Goal: Task Accomplishment & Management: Manage account settings

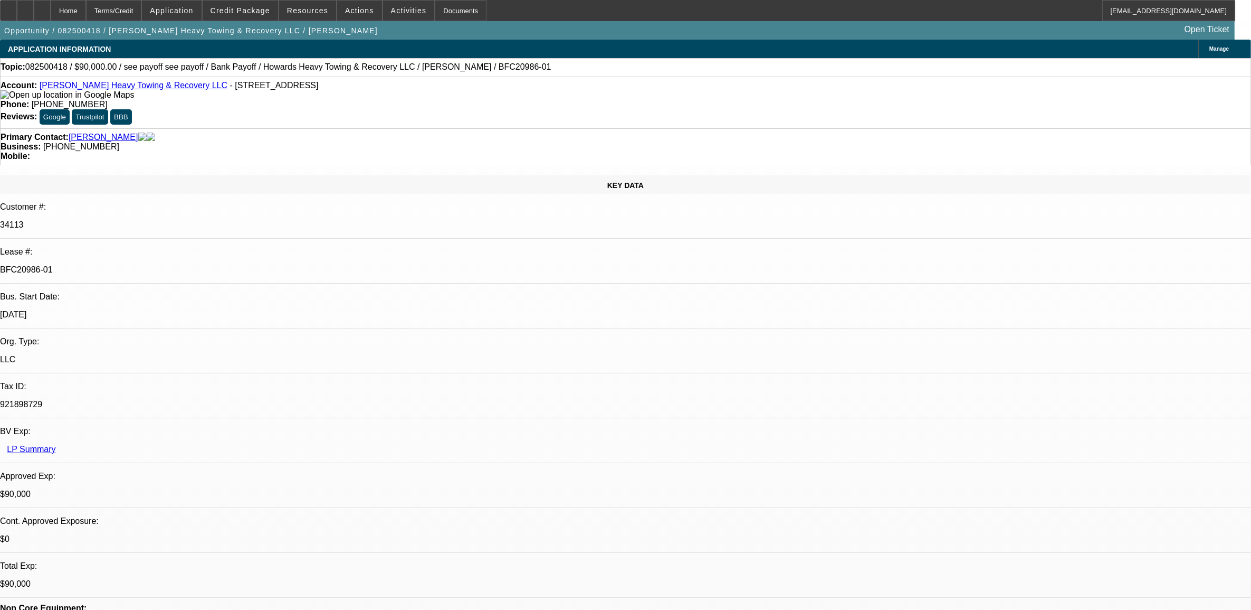
select select "0"
select select "0.1"
select select "0"
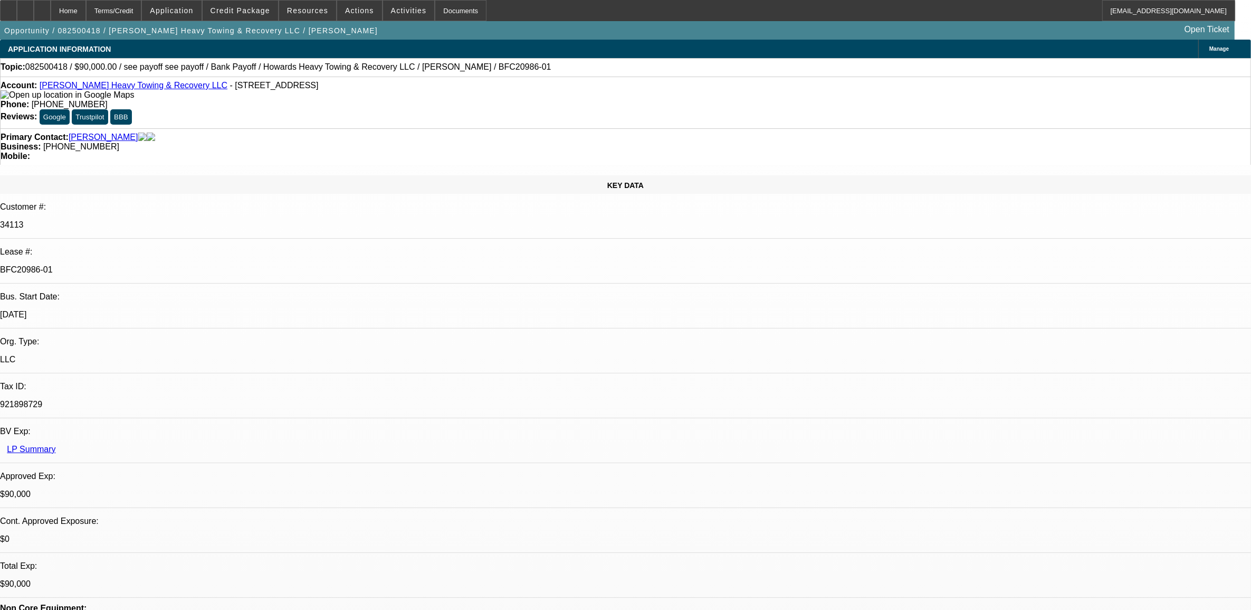
select select "0.1"
select select "0"
select select "0.1"
select select "0"
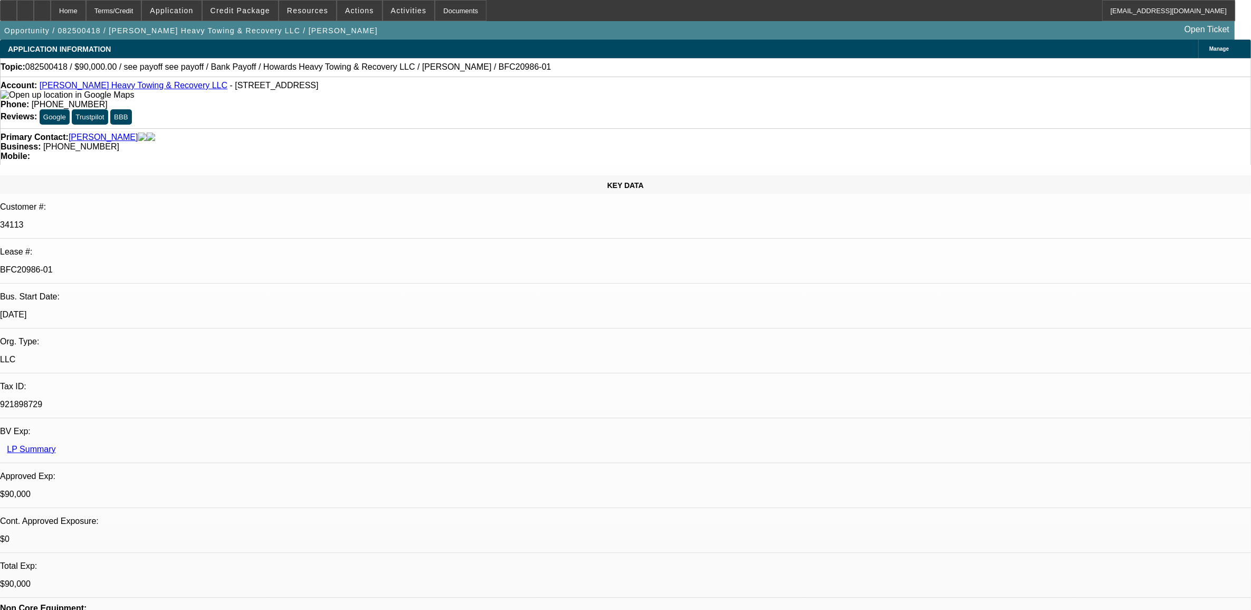
select select "0"
select select "0.1"
select select "1"
select select "2"
select select "4"
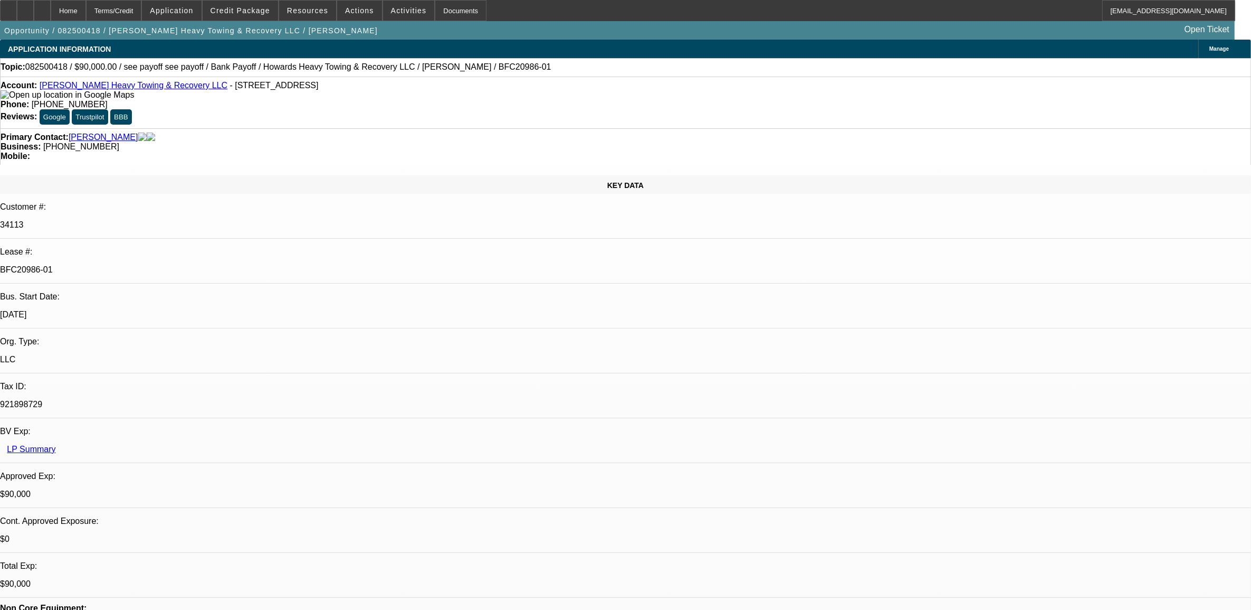
select select "1"
select select "2"
select select "4"
select select "1"
select select "2"
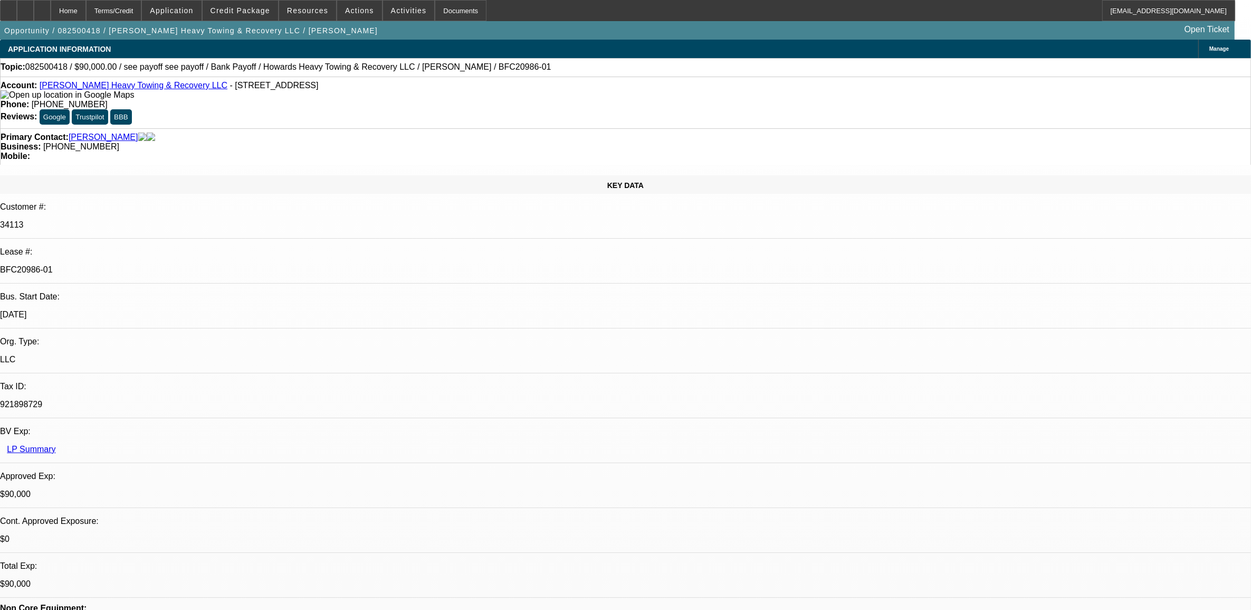
select select "4"
select select "1"
select select "2"
select select "4"
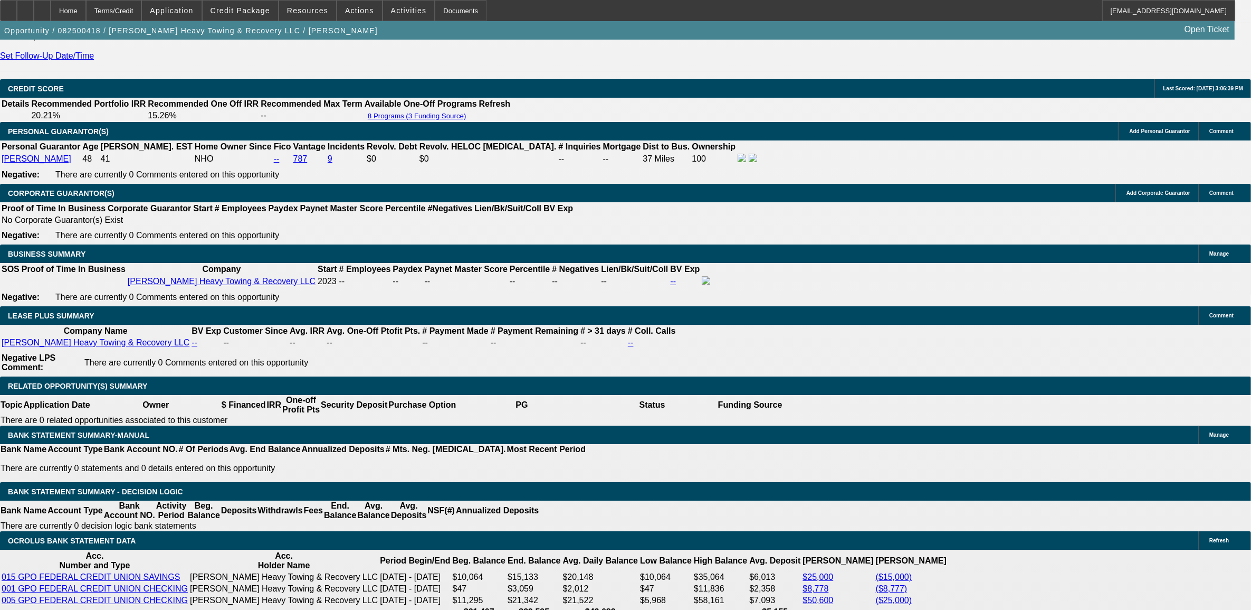
scroll to position [1649, 0]
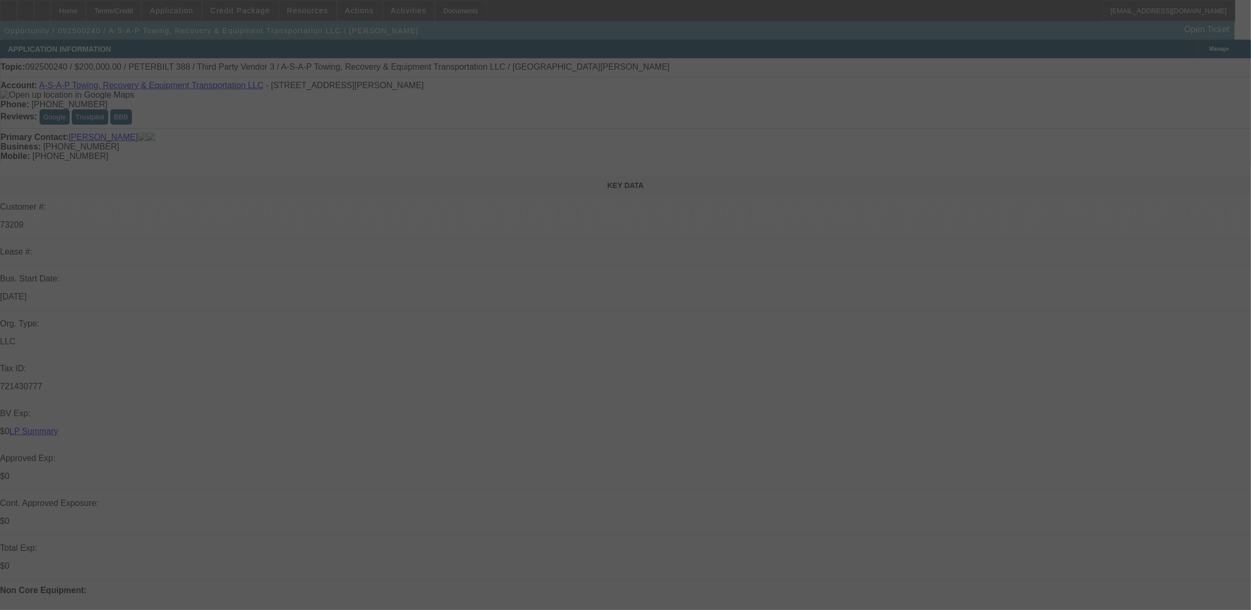
select select "0"
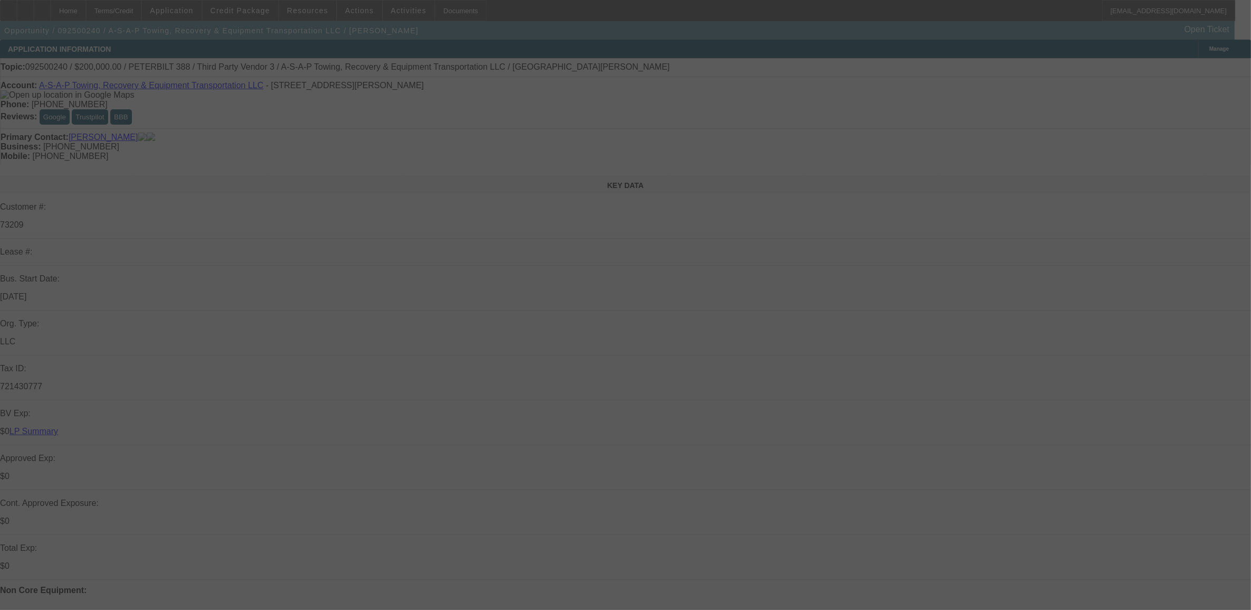
select select "0"
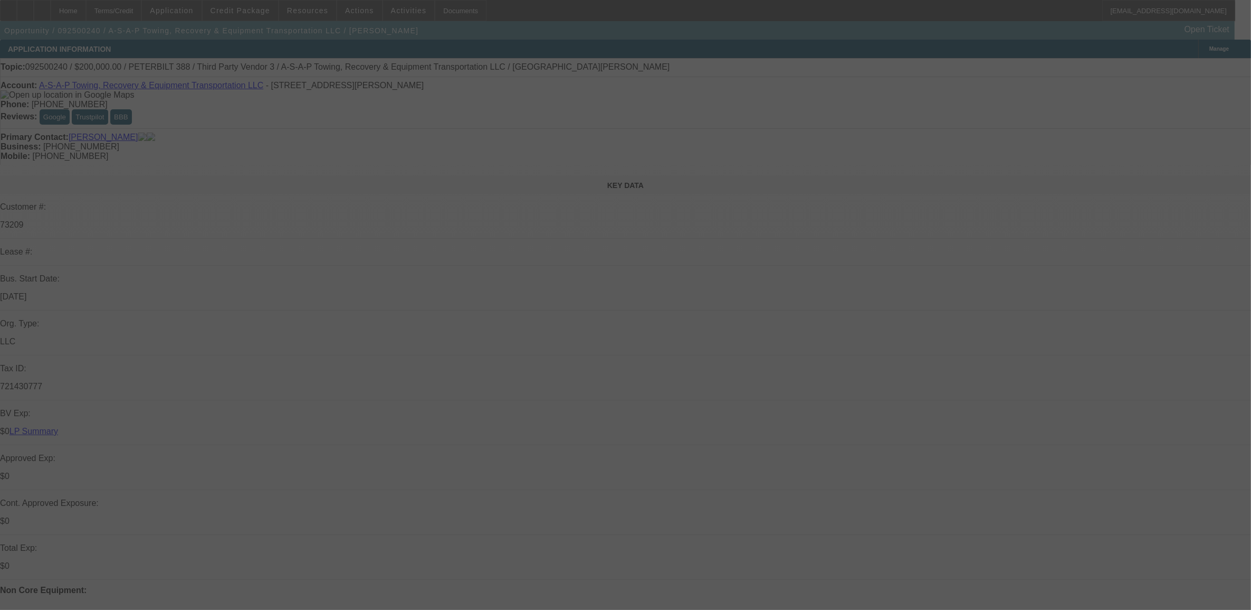
select select "0"
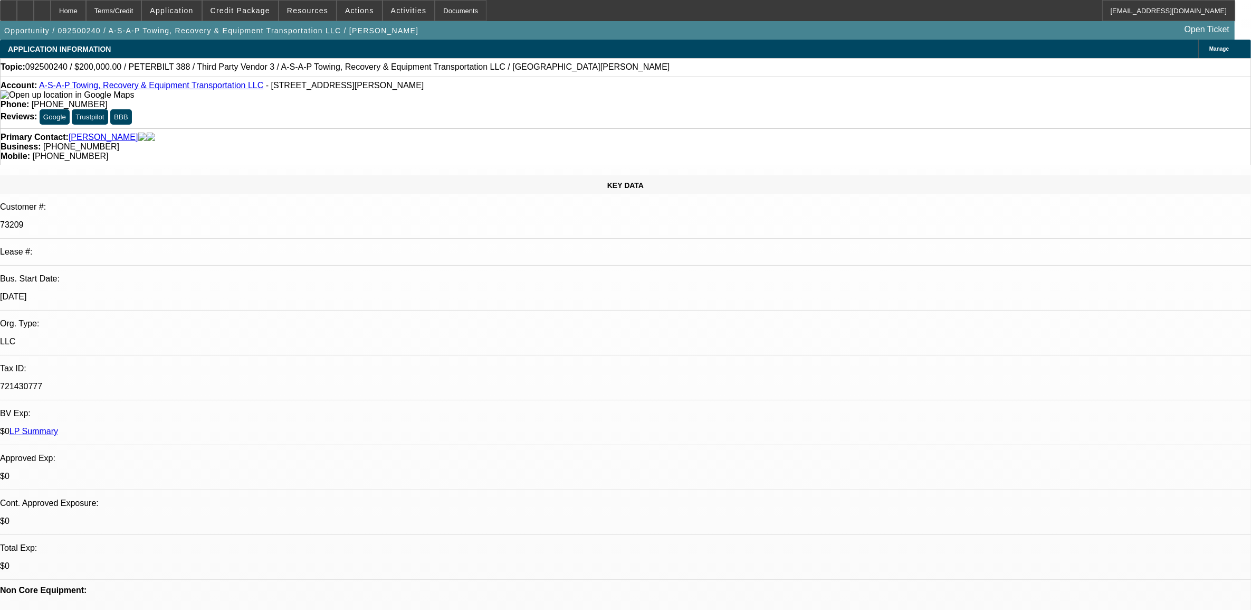
select select "1"
select select "2"
select select "6"
select select "1"
select select "3"
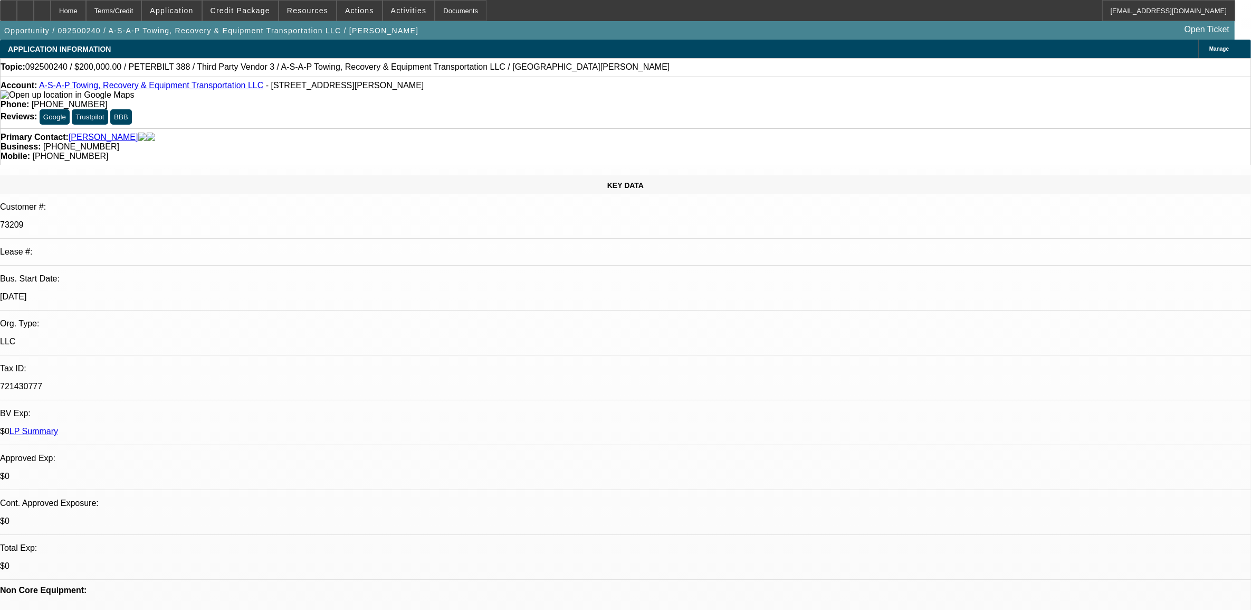
select select "6"
select select "1"
select select "3"
select select "6"
select select "1"
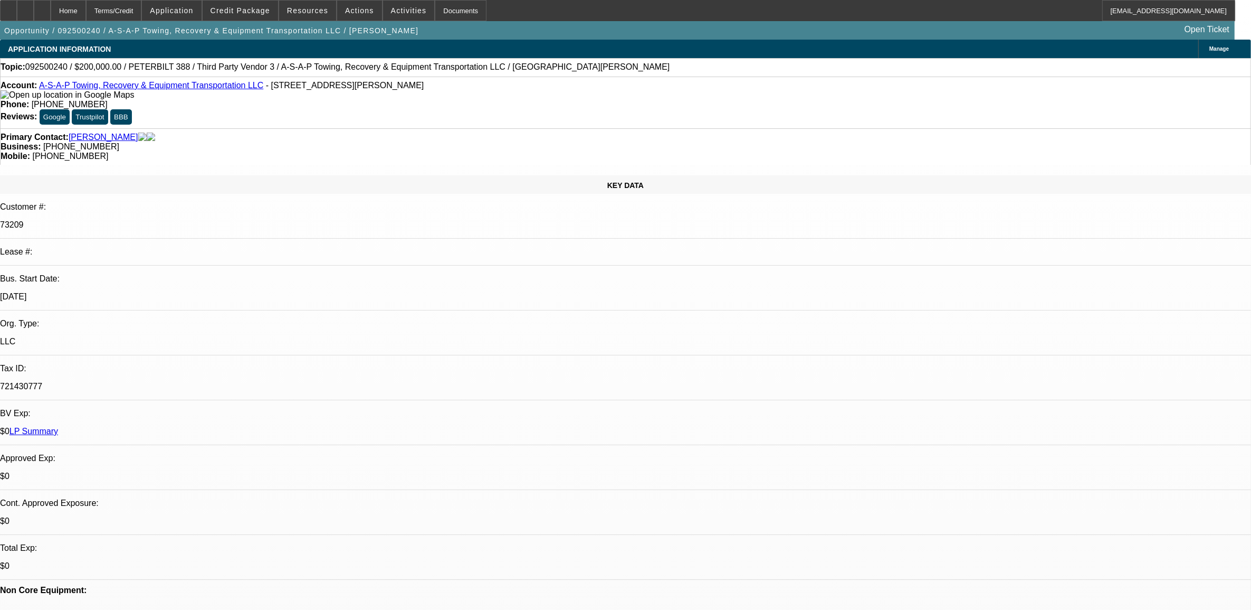
select select "2"
select select "6"
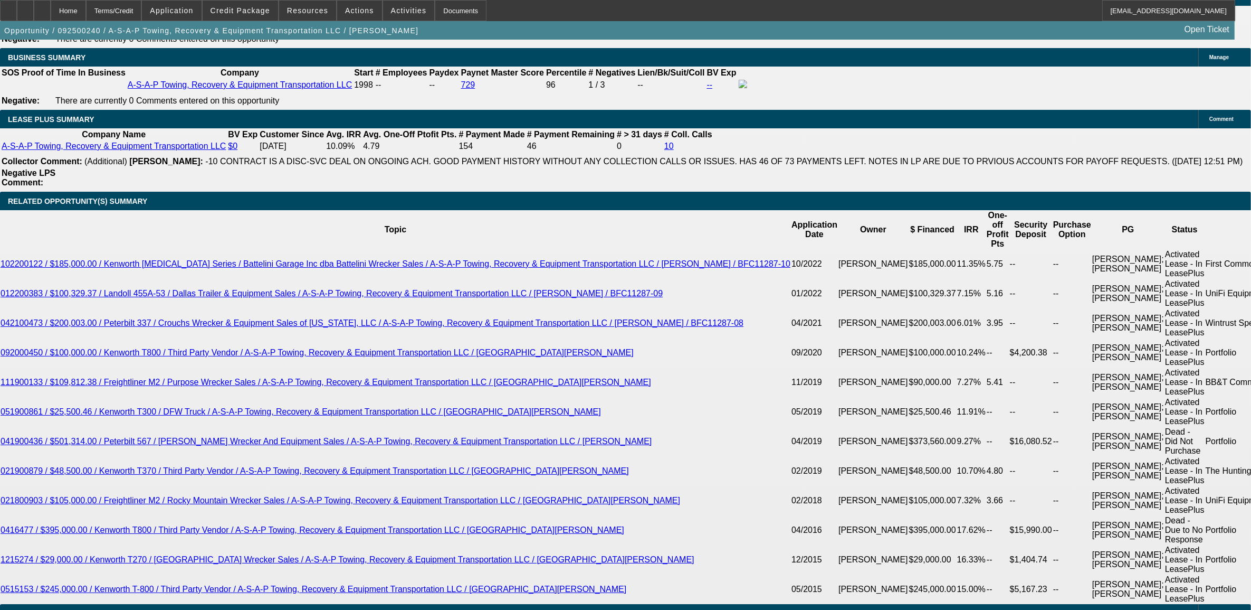
scroll to position [1913, 0]
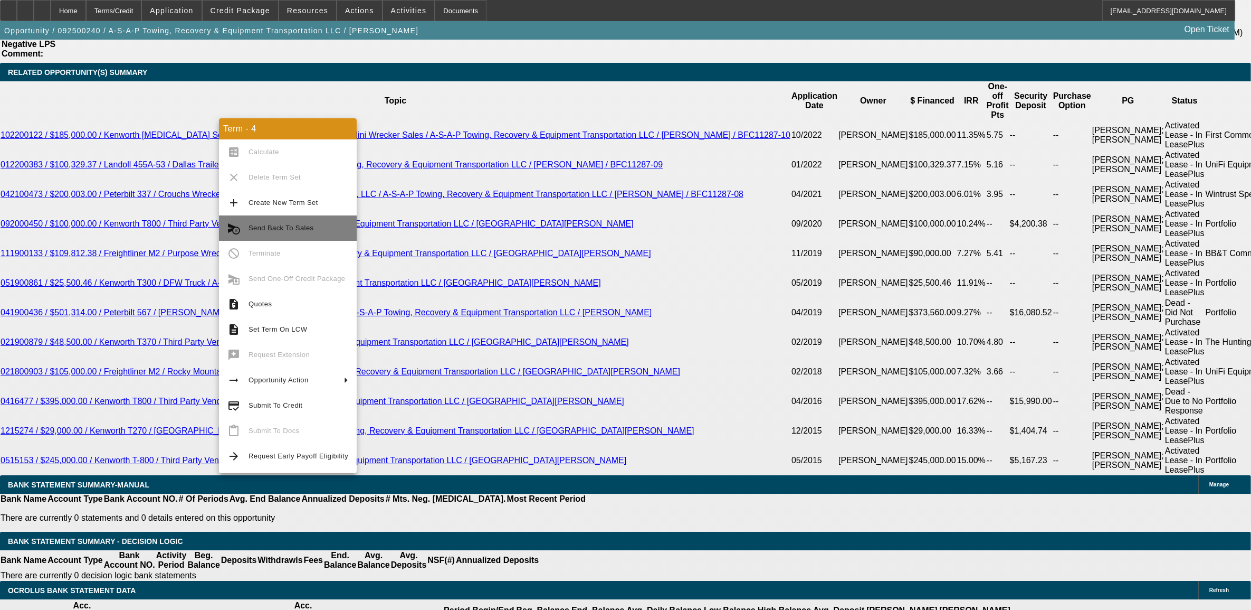
click at [264, 236] on button "cancel_schedule_send Send Back To Sales" at bounding box center [288, 227] width 138 height 25
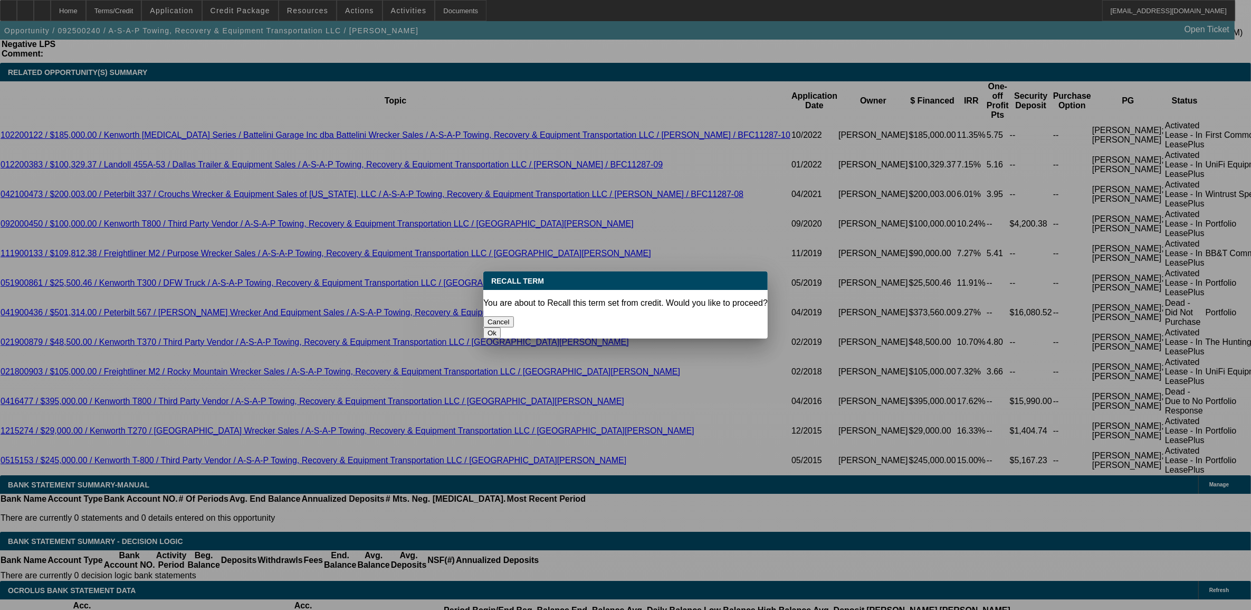
scroll to position [0, 0]
click at [501, 327] on button "Ok" at bounding box center [491, 332] width 17 height 11
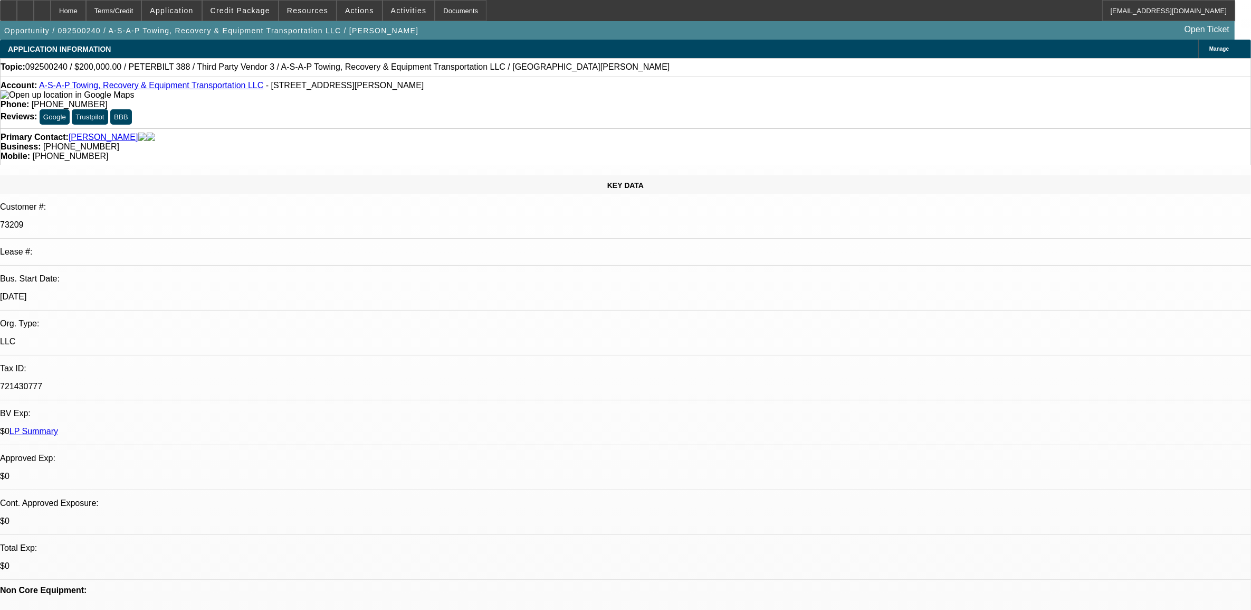
type textarea "TRUCK SOLD."
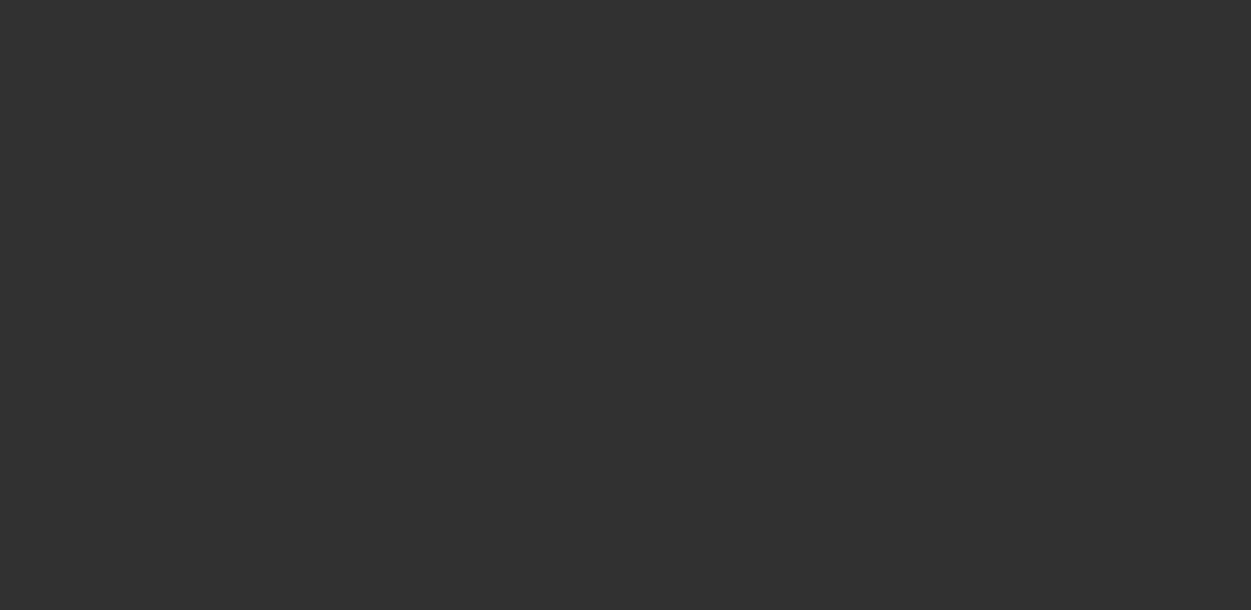
select select "0"
select select "2"
select select "0"
select select "6"
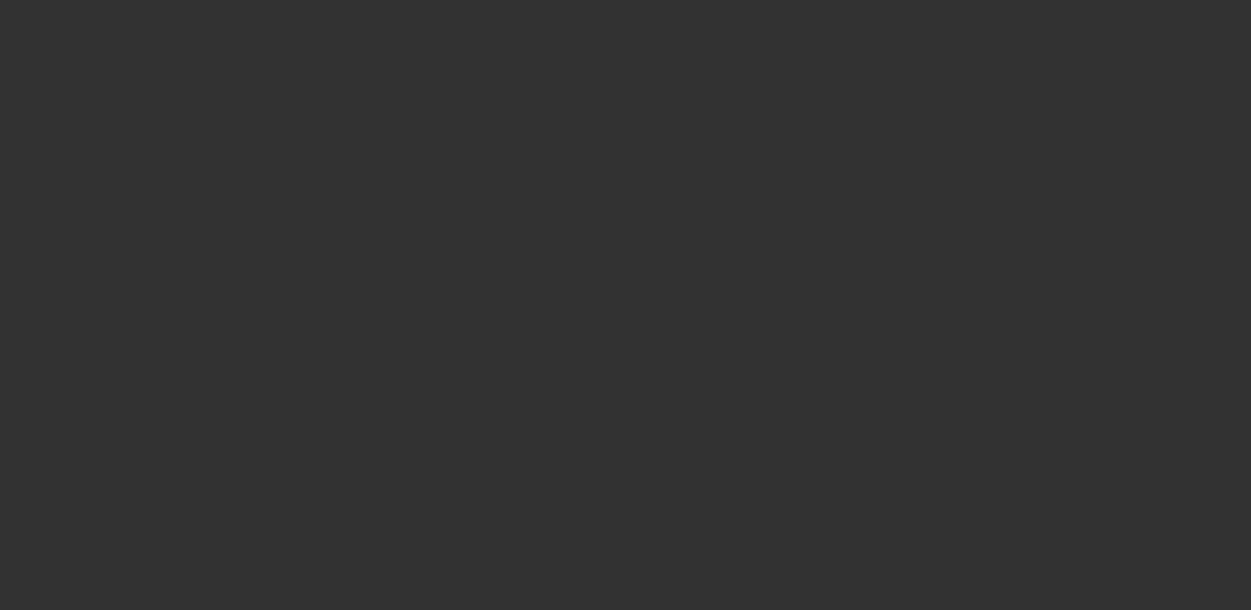
select select "0"
select select "2"
select select "0"
select select "6"
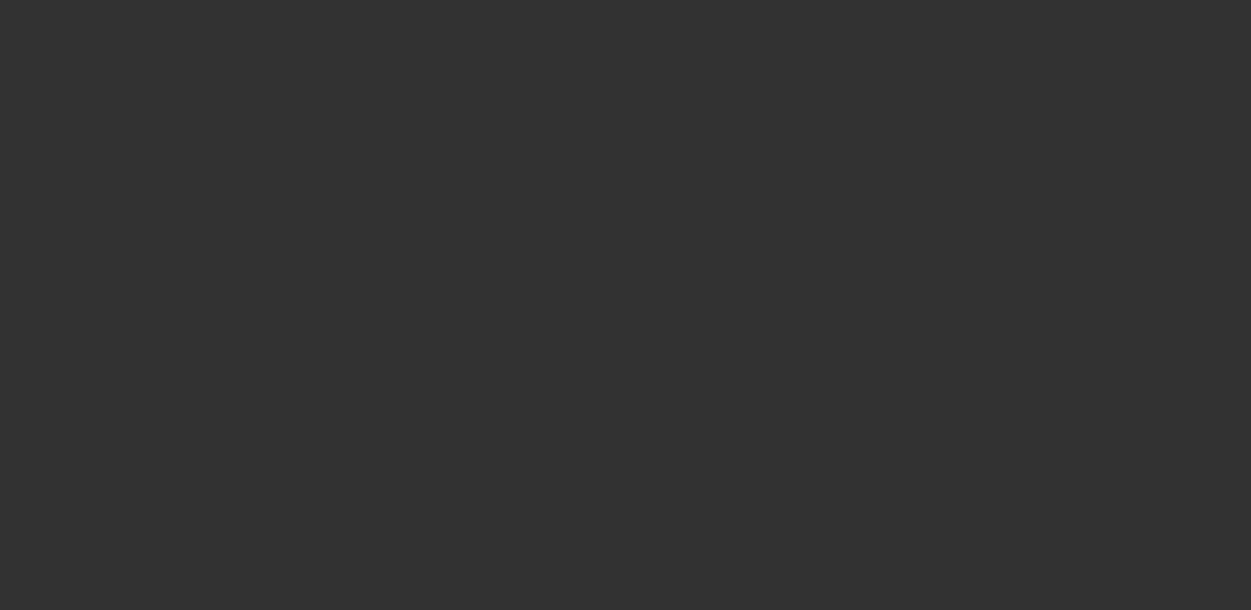
select select "0"
select select "3"
select select "0"
select select "6"
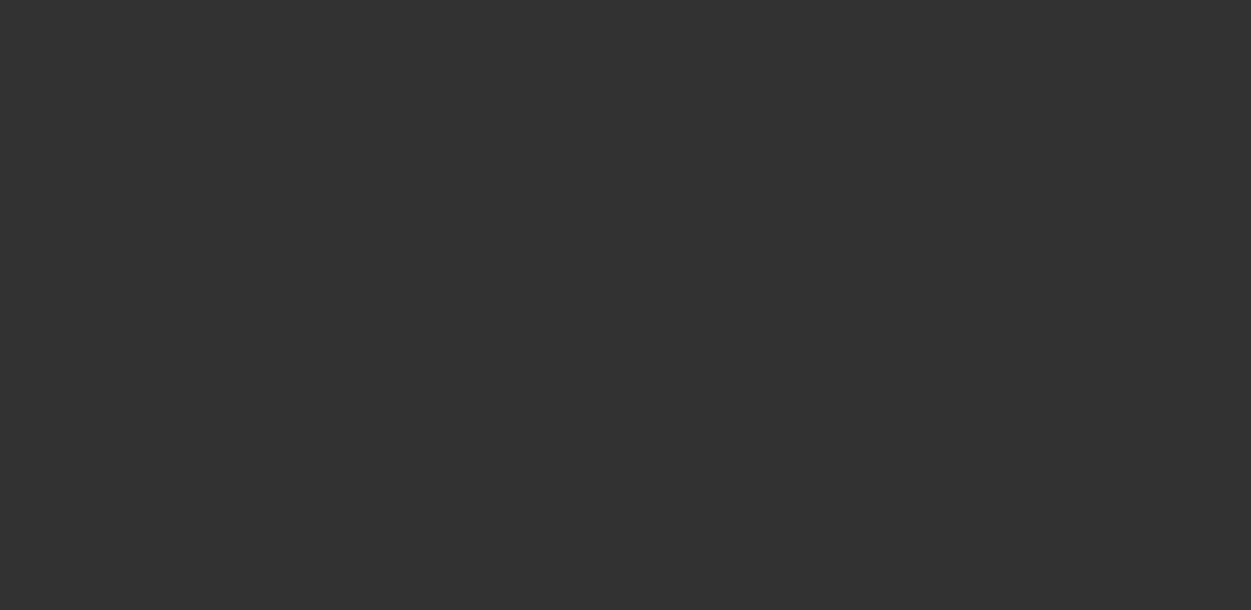
select select "0"
select select "3"
select select "0"
select select "6"
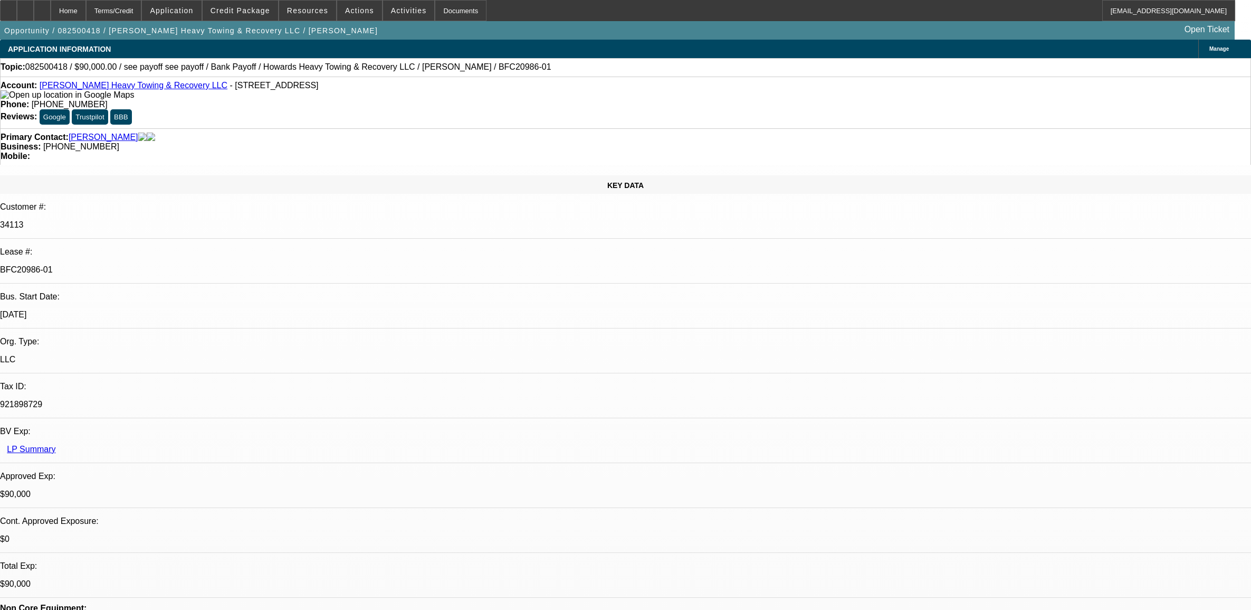
select select "0"
select select "2"
select select "0.1"
select select "4"
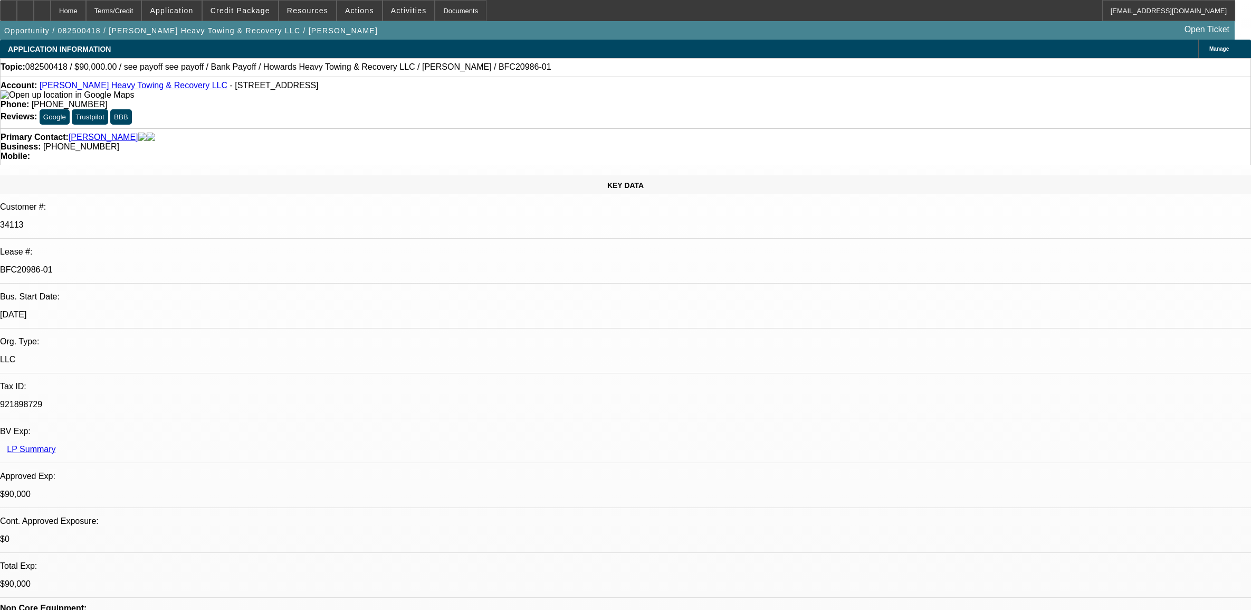
select select "0"
select select "2"
select select "0.1"
select select "4"
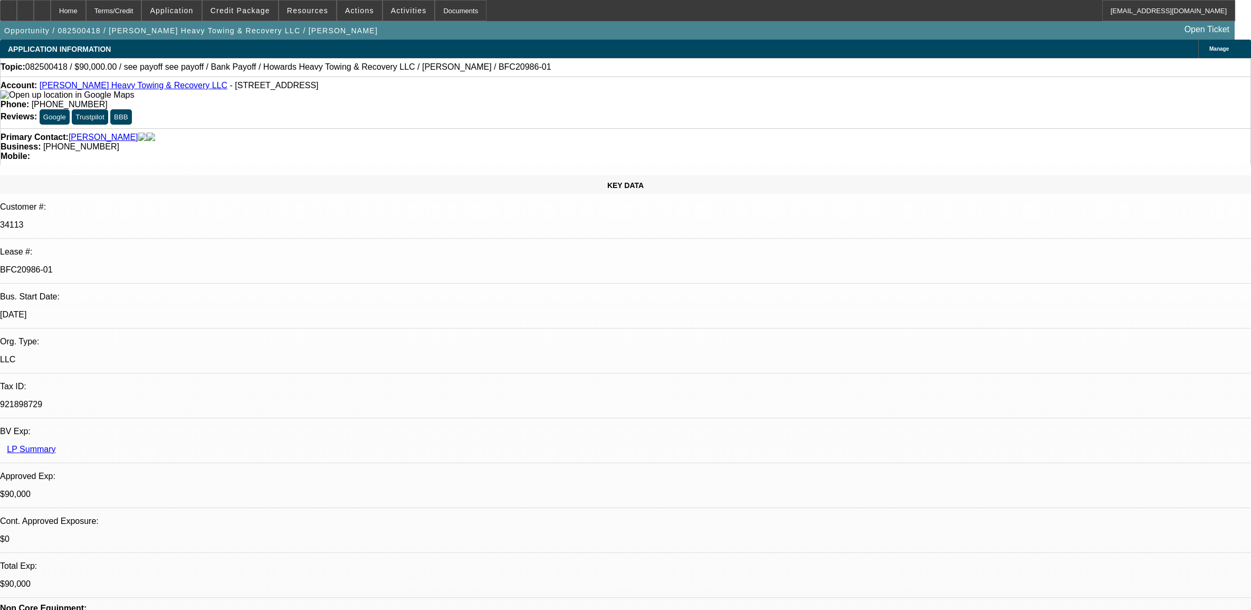
select select "0"
select select "2"
select select "0.1"
select select "4"
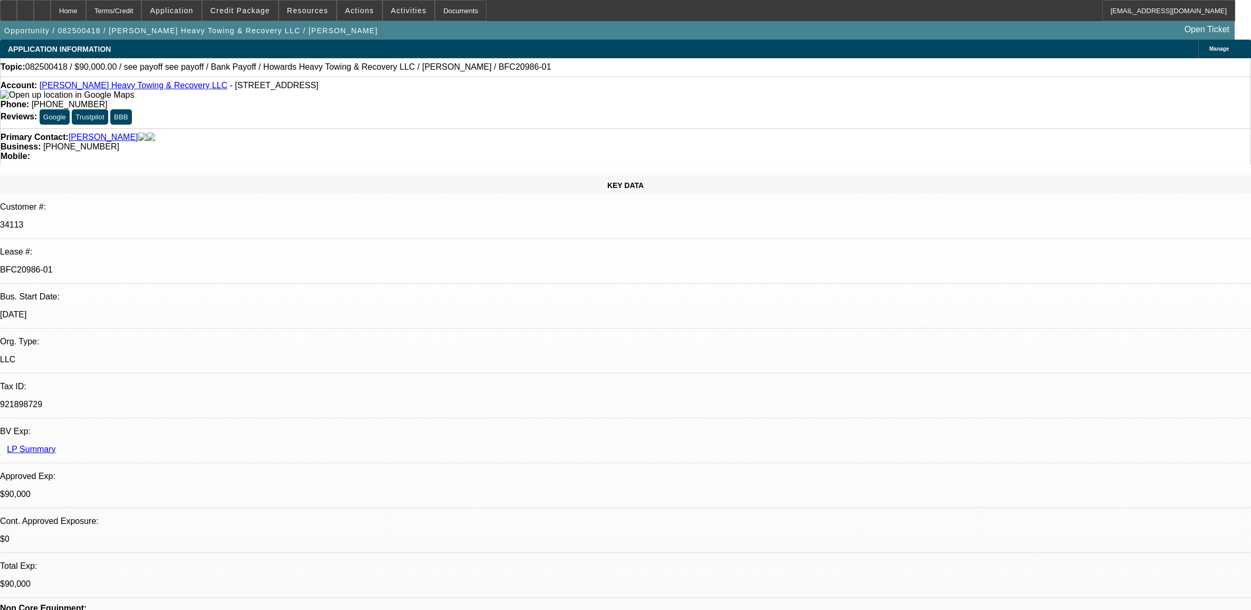
select select "0"
select select "2"
select select "0.1"
select select "4"
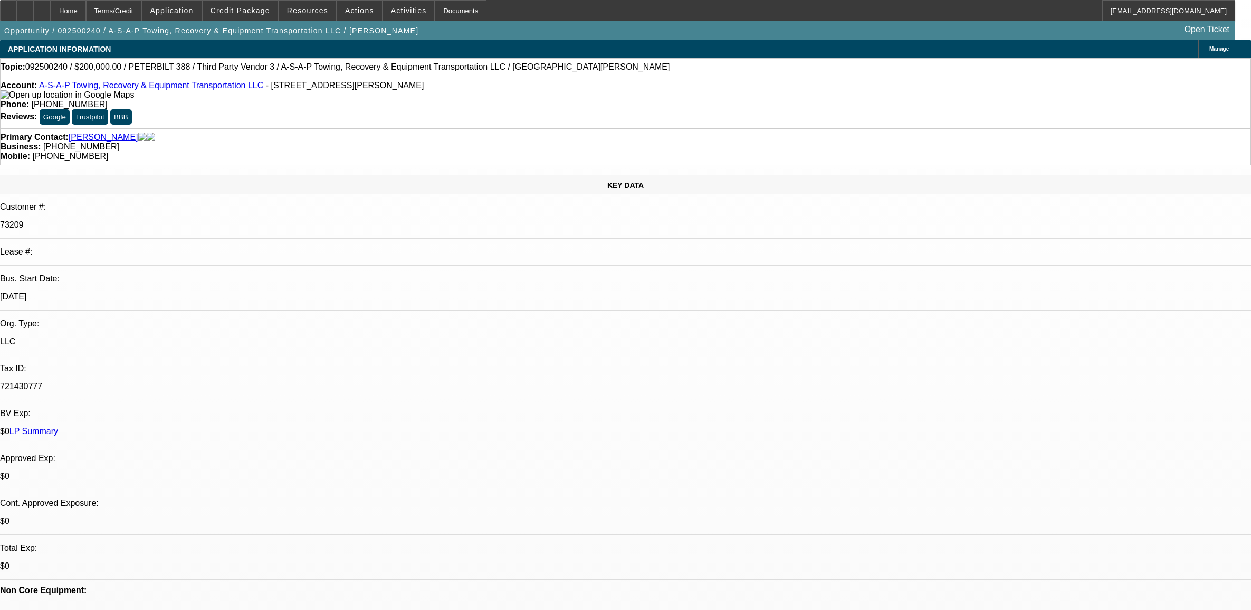
select select "0"
select select "2"
select select "0"
select select "6"
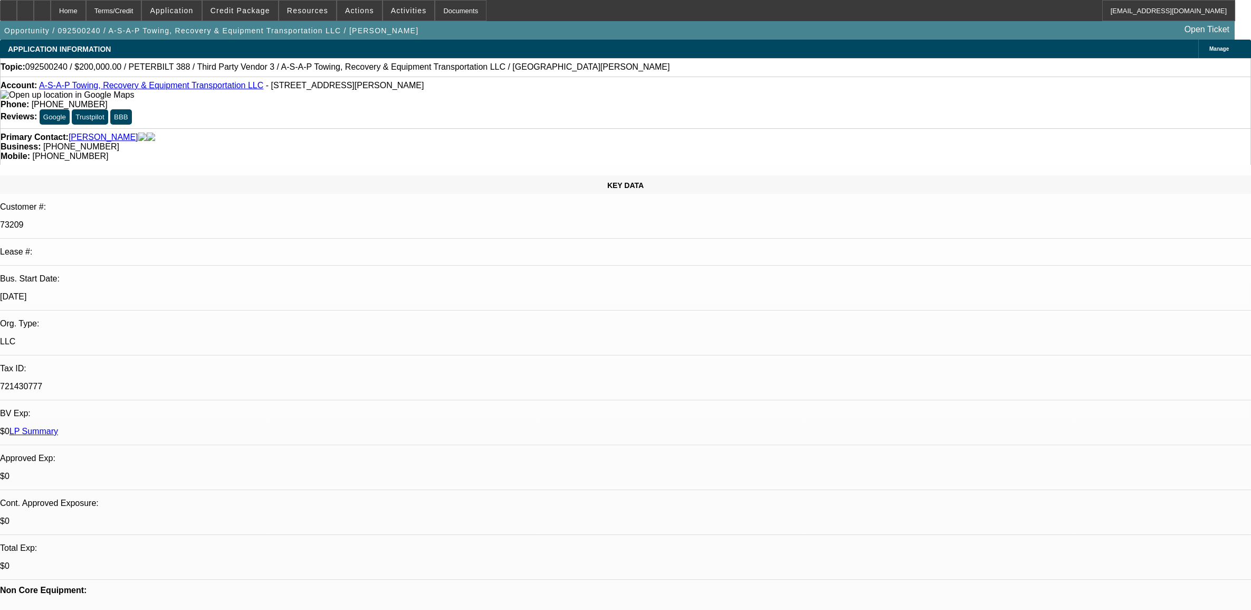
select select "0"
select select "3"
select select "0"
select select "6"
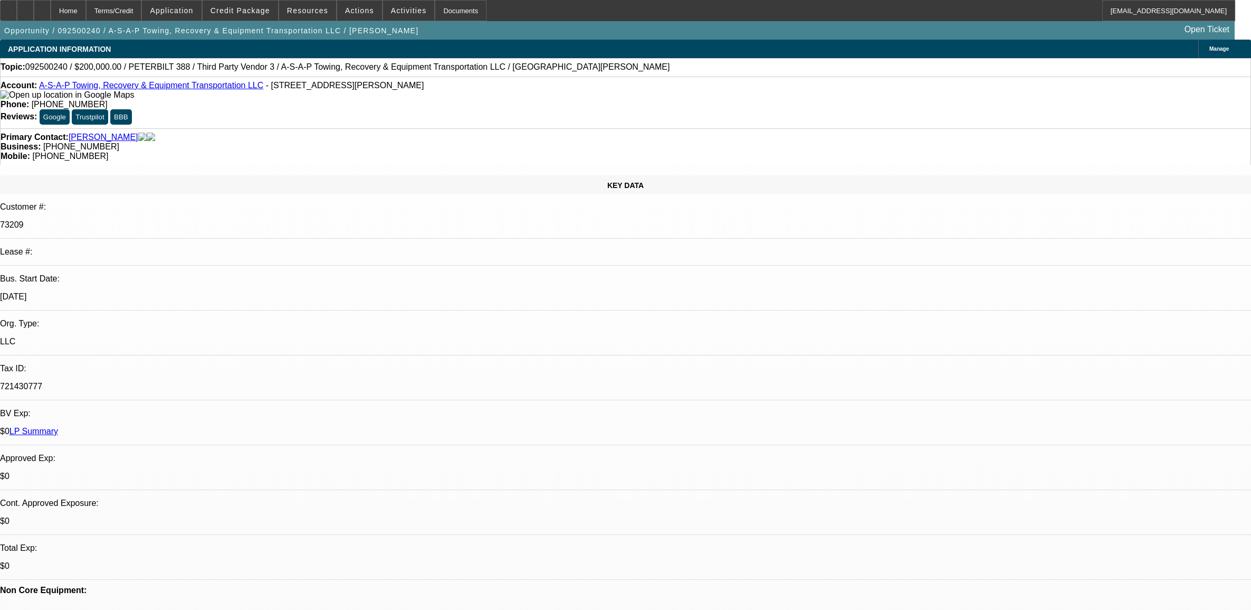
select select "0"
select select "3"
select select "0"
select select "6"
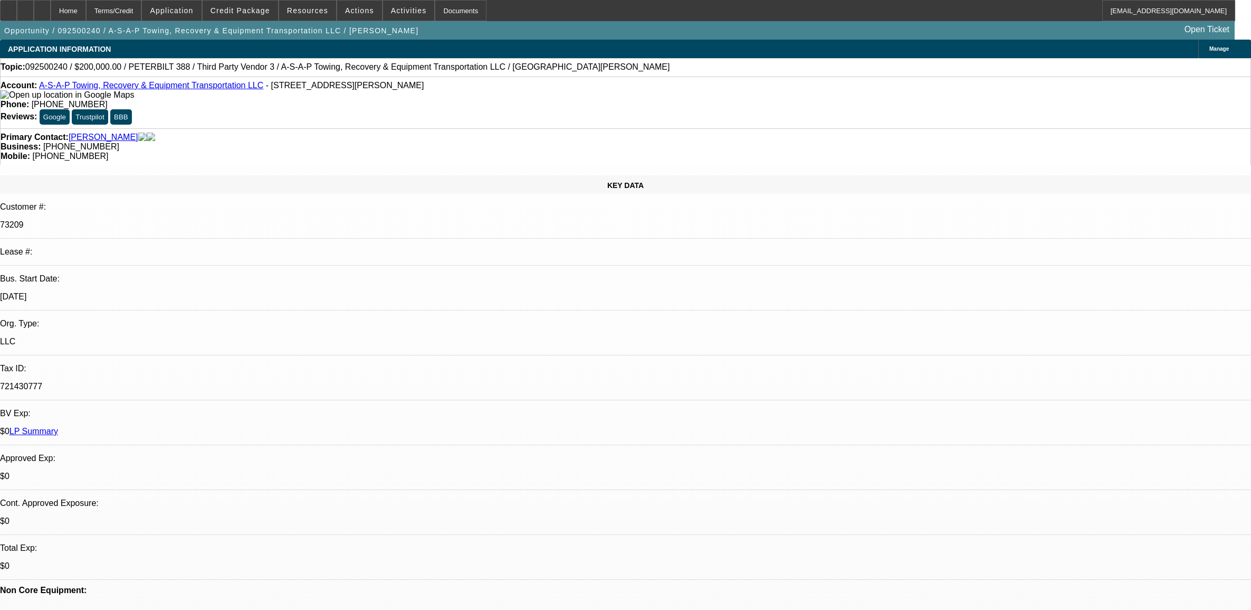
select select "0"
select select "2"
select select "0"
select select "6"
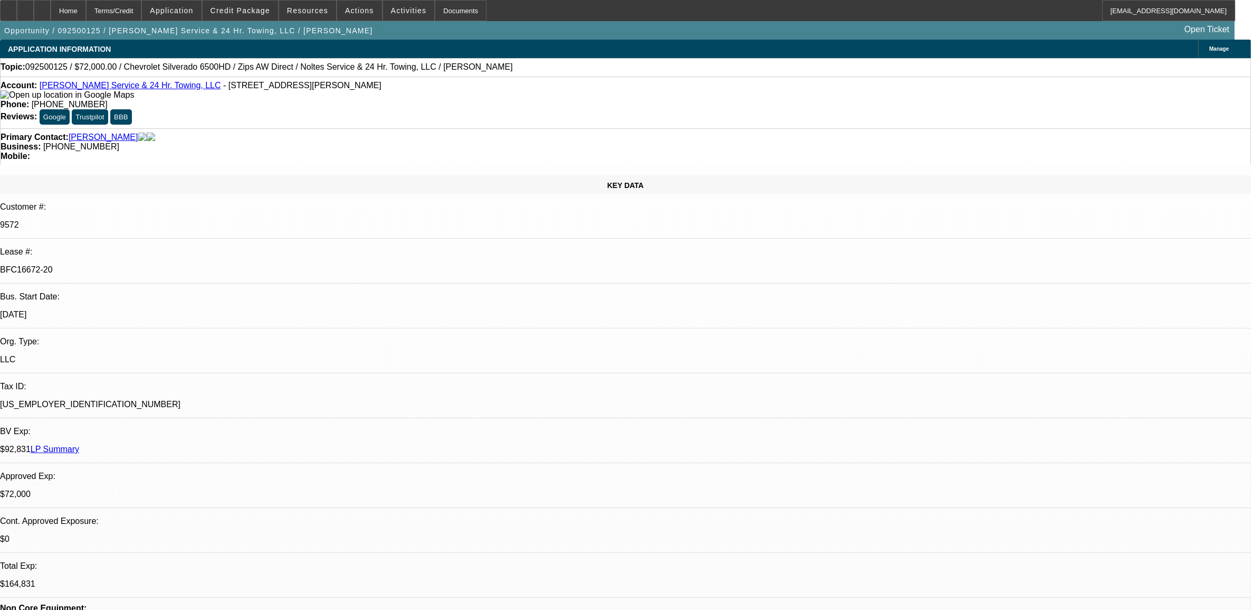
select select "0"
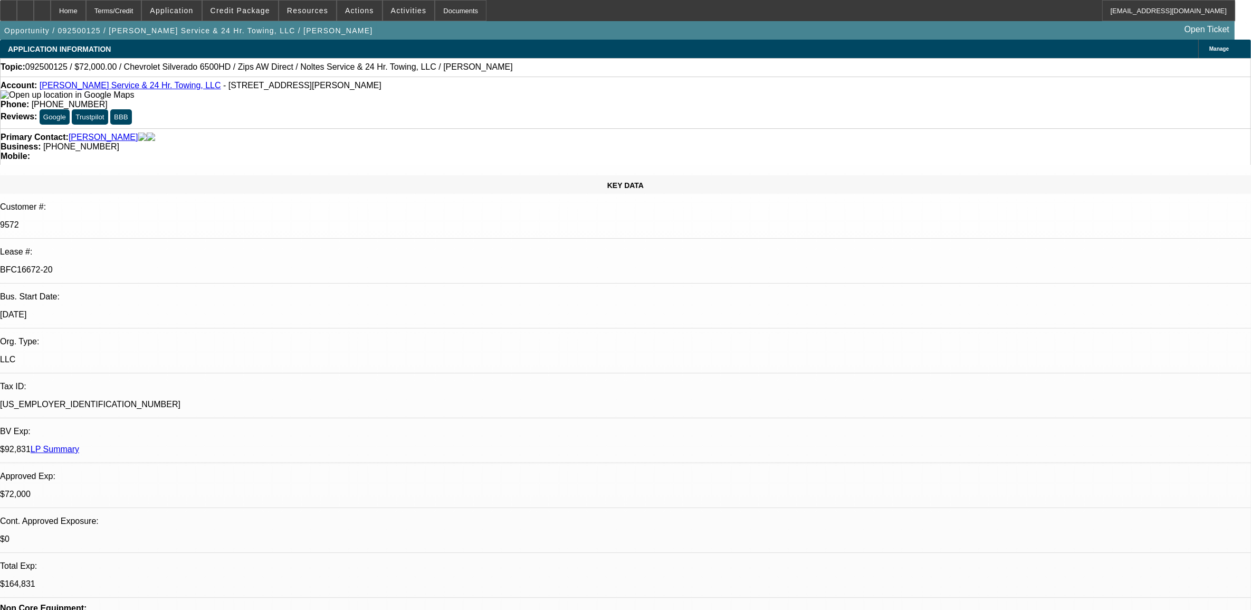
select select "0"
select select "1"
select select "2"
select select "6"
select select "1"
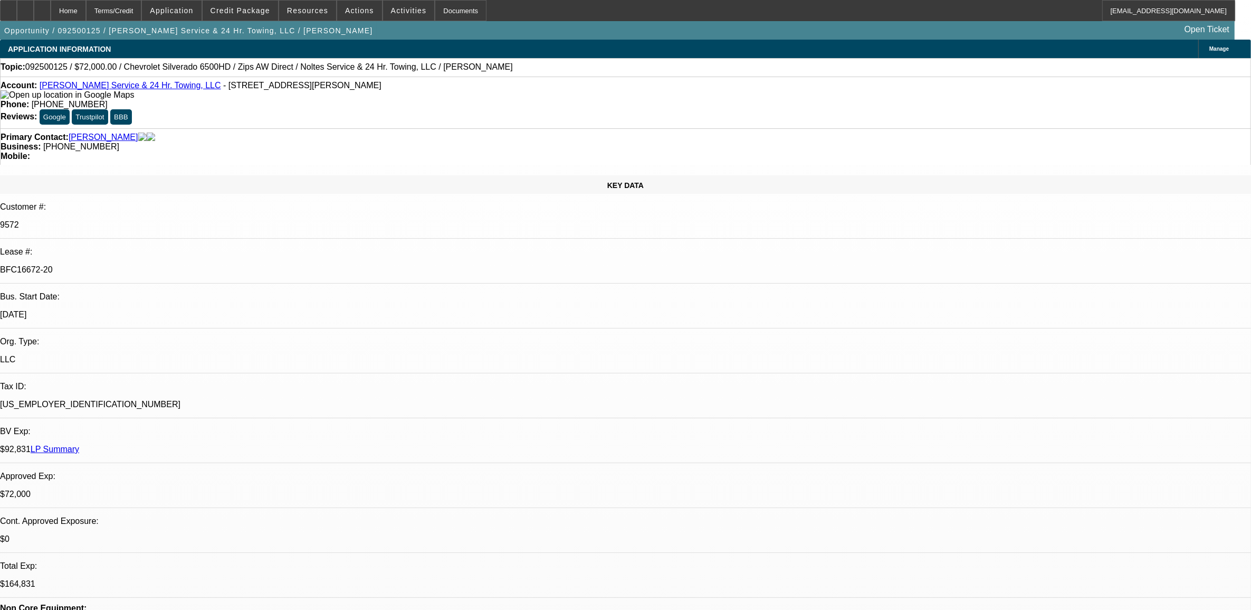
select select "2"
select select "6"
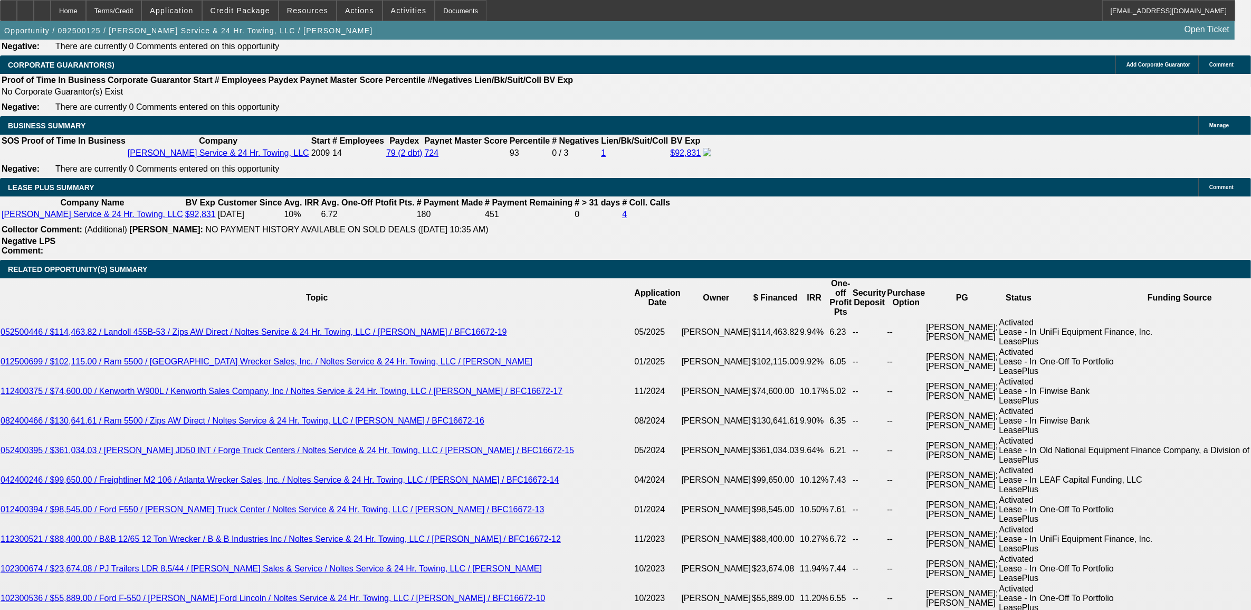
scroll to position [1781, 0]
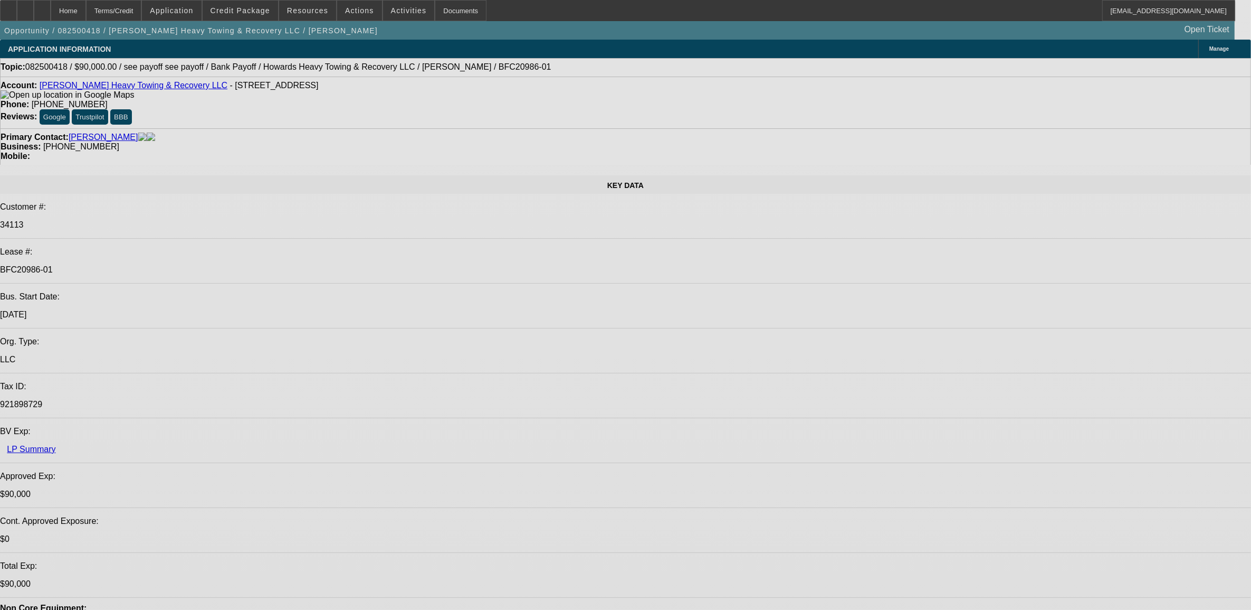
select select "0"
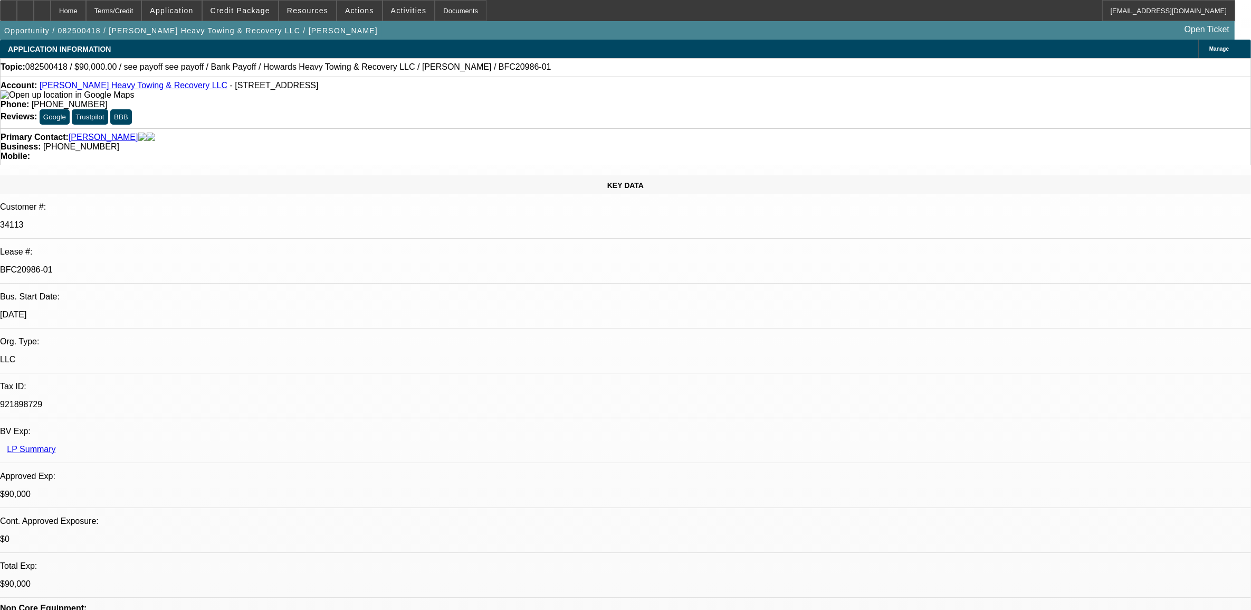
select select "0"
select select "0.1"
select select "0"
select select "0.1"
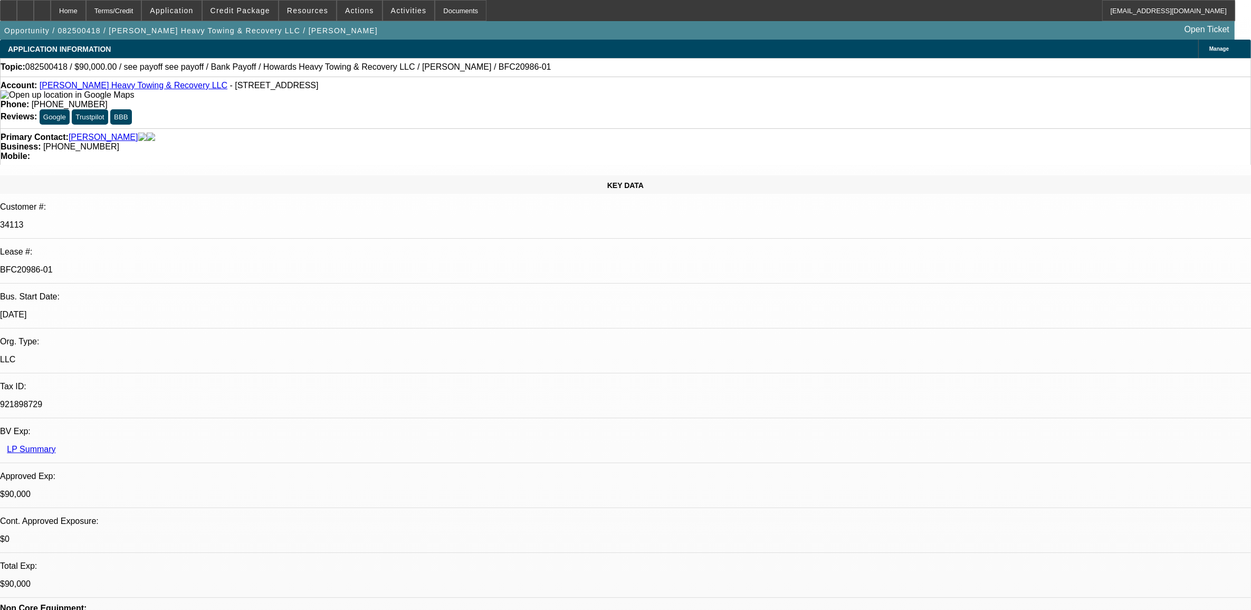
select select "0"
select select "0.1"
select select "0"
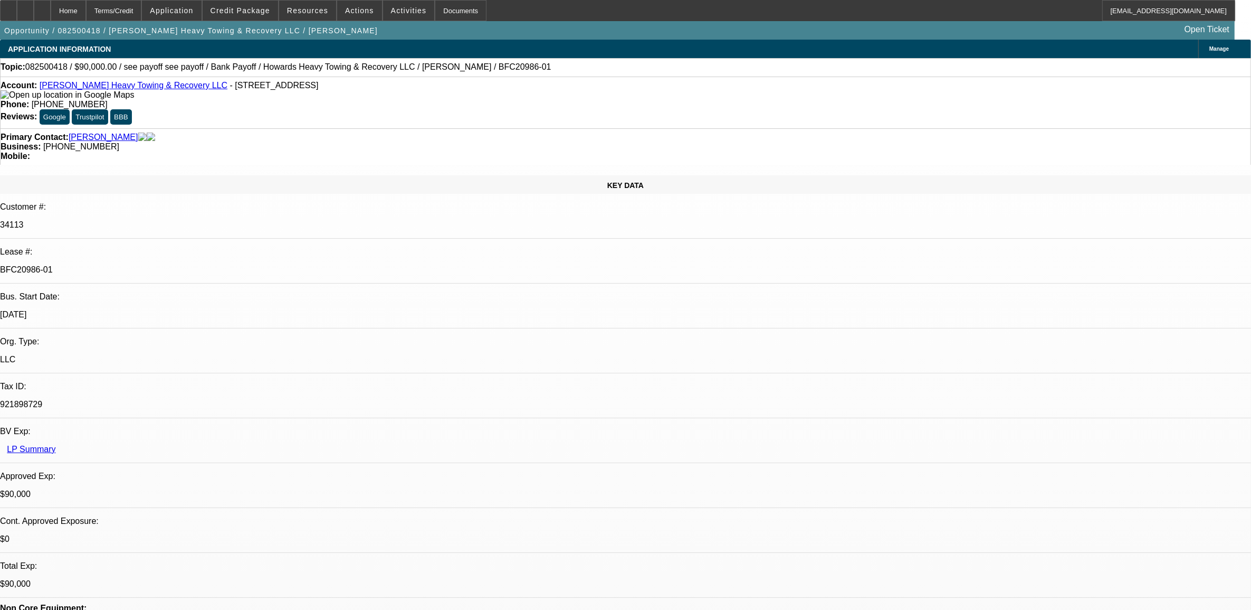
select select "0.1"
select select "1"
select select "2"
select select "4"
select select "1"
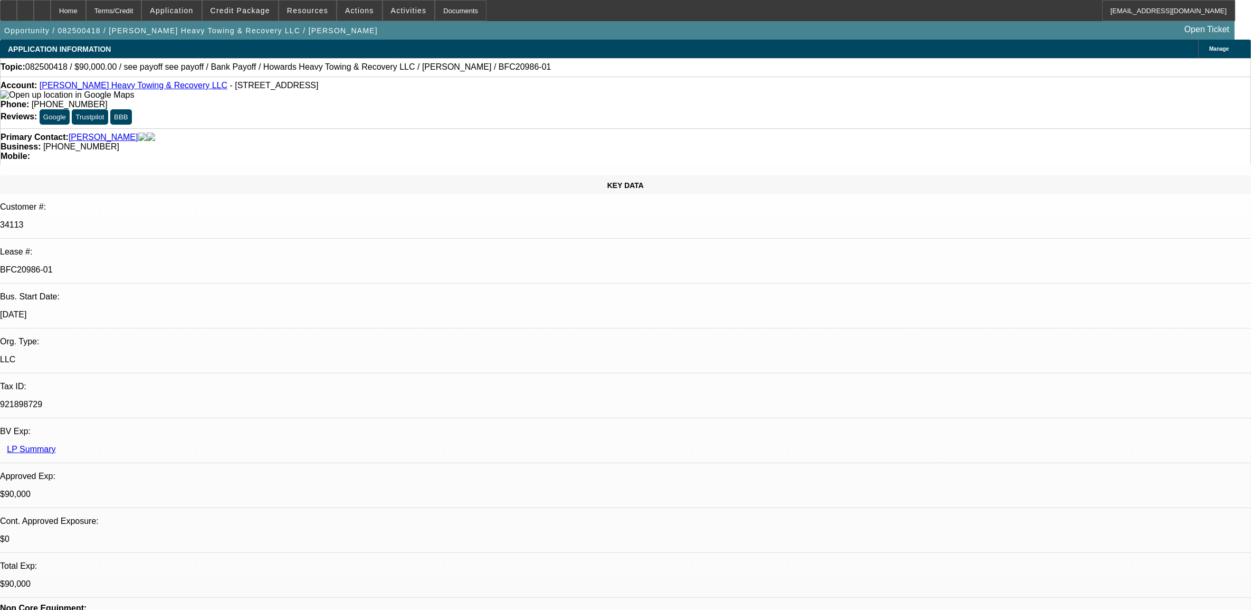
select select "2"
select select "4"
select select "1"
select select "2"
select select "4"
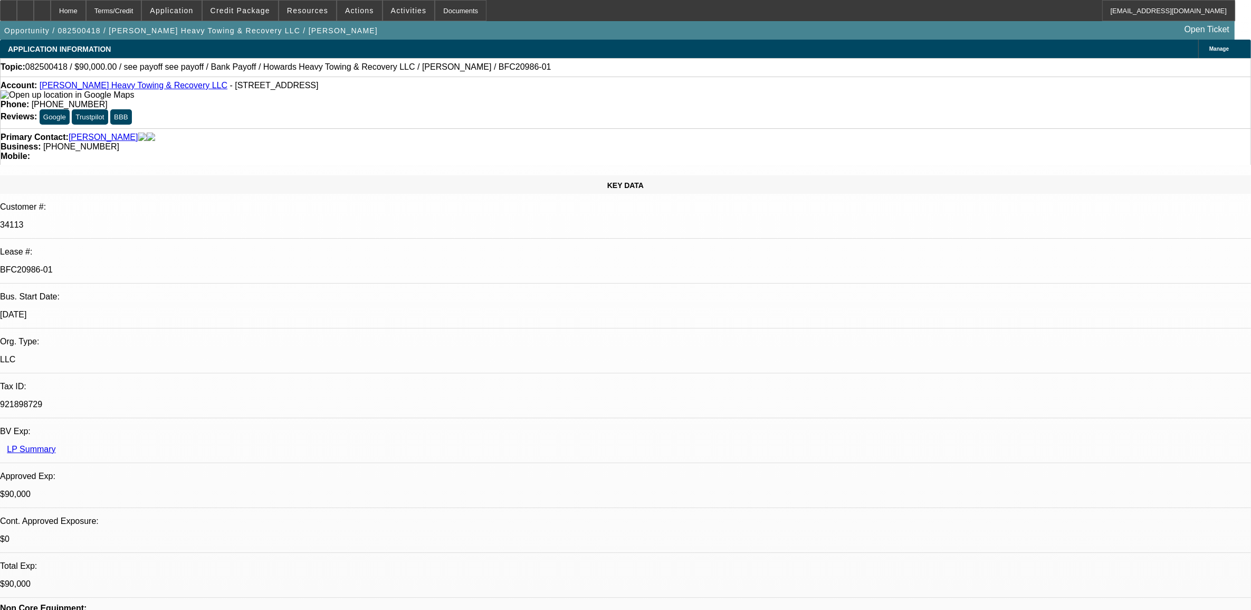
select select "1"
select select "2"
select select "4"
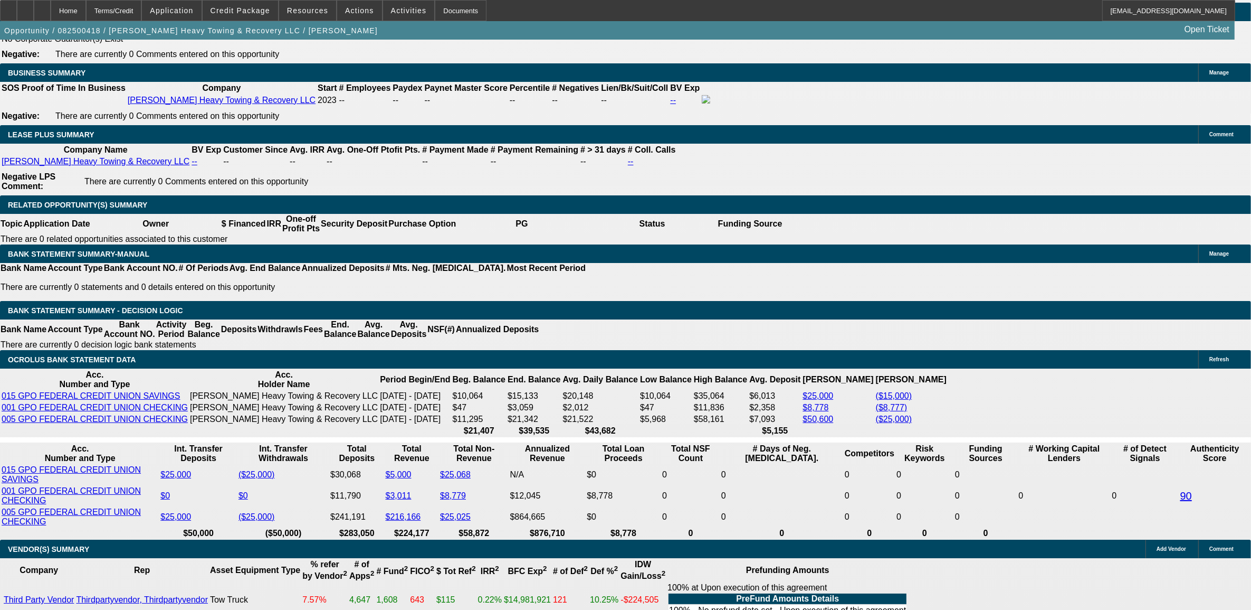
scroll to position [1649, 0]
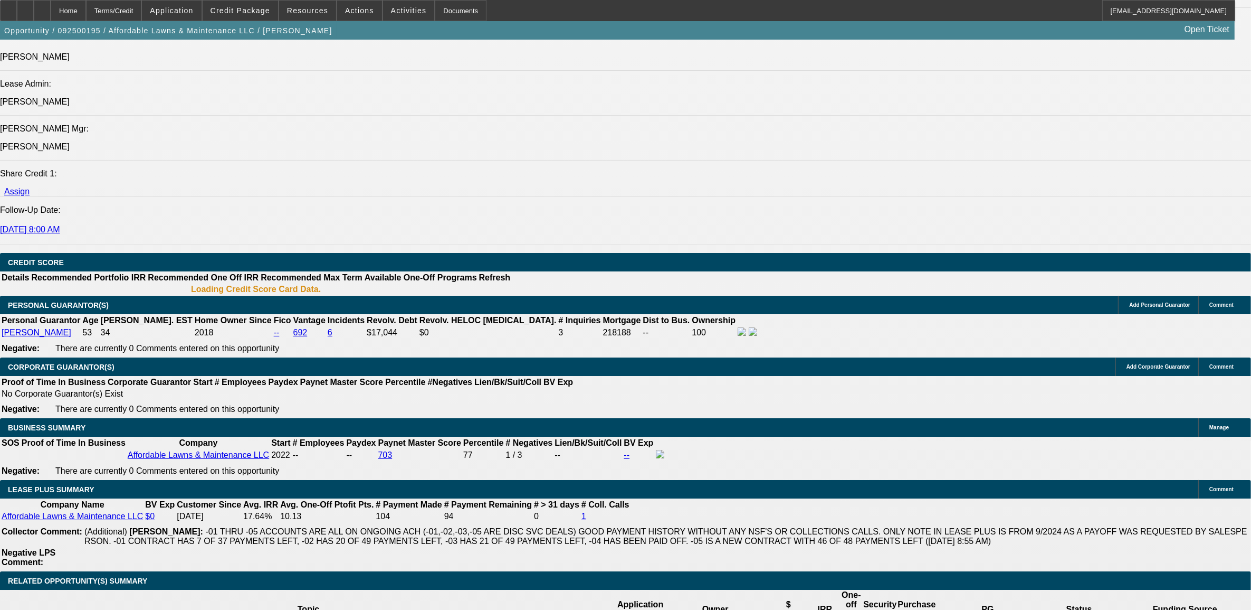
select select "0"
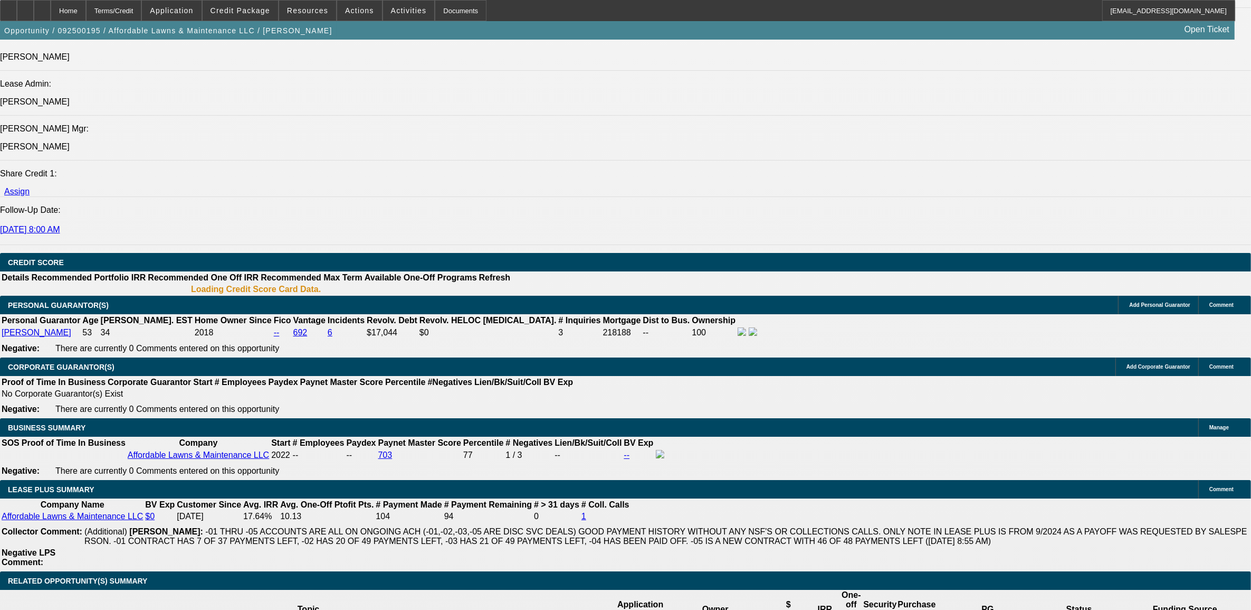
select select "0"
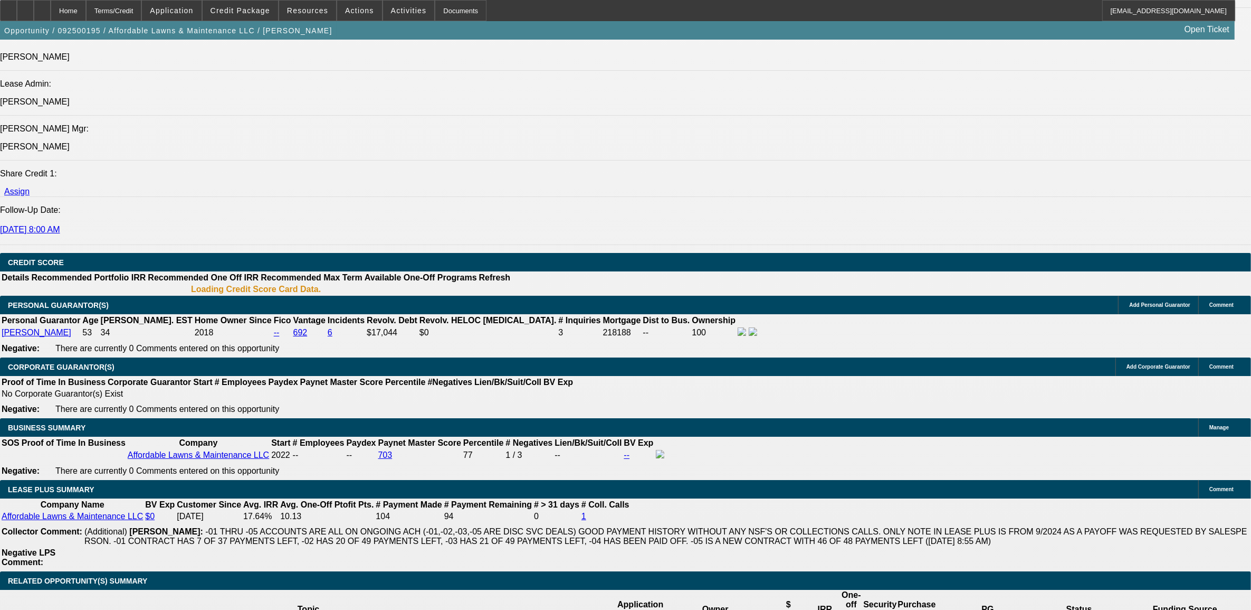
select select "0"
select select "0.1"
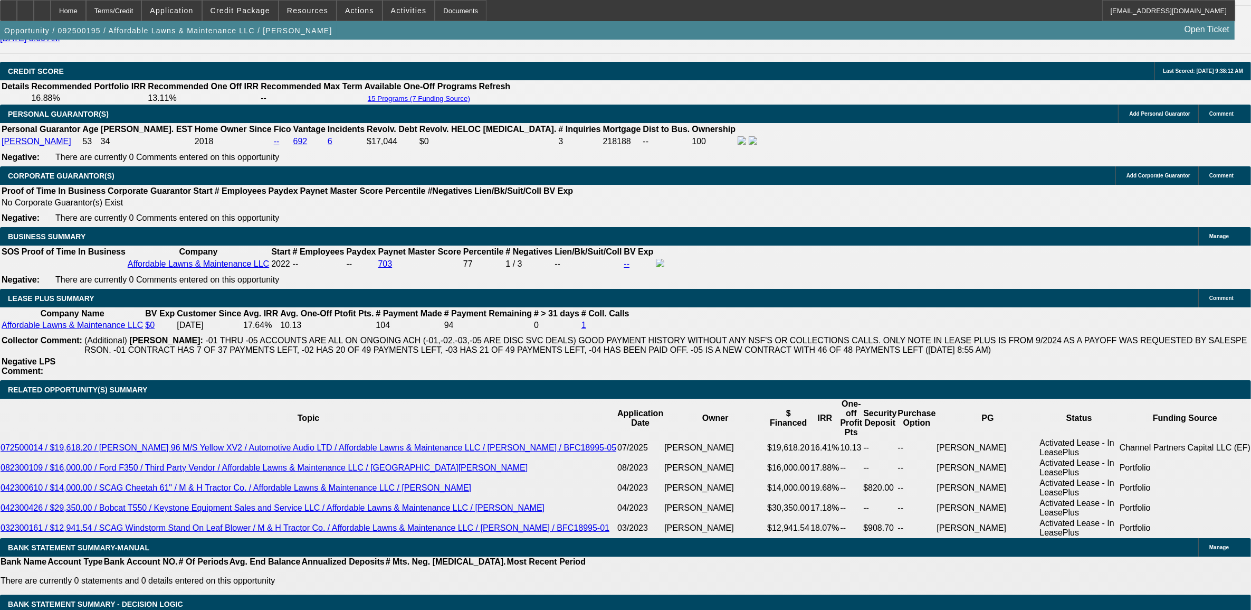
select select "1"
select select "6"
select select "1"
select select "2"
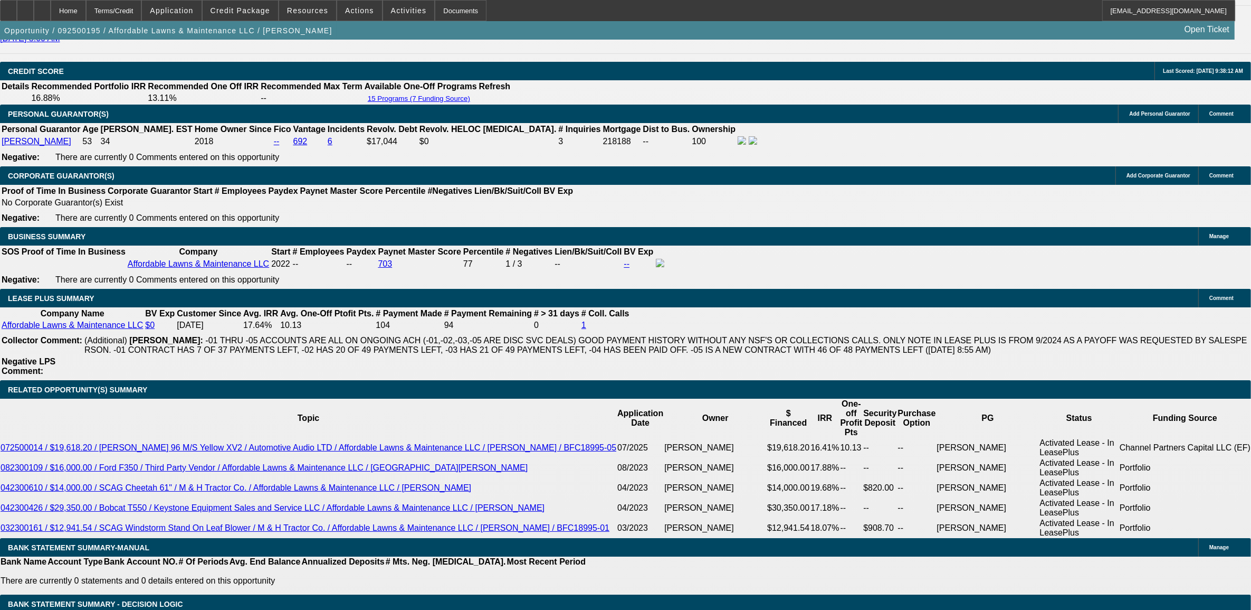
select select "6"
select select "1"
select select "2"
select select "6"
select select "1"
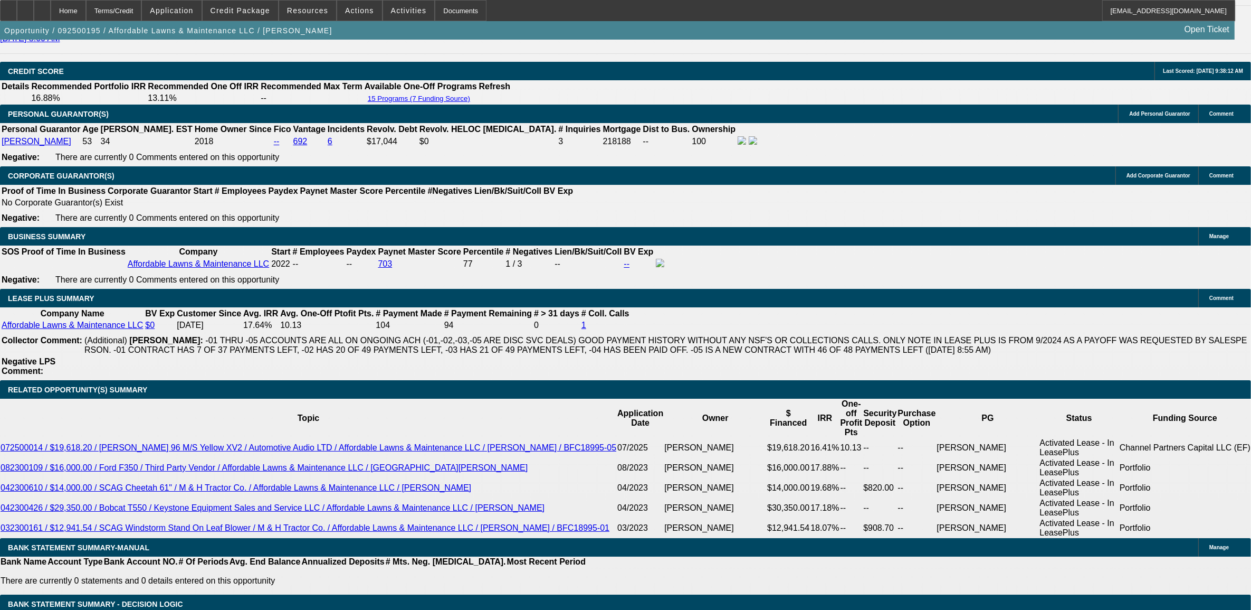
select select "2"
select select "4"
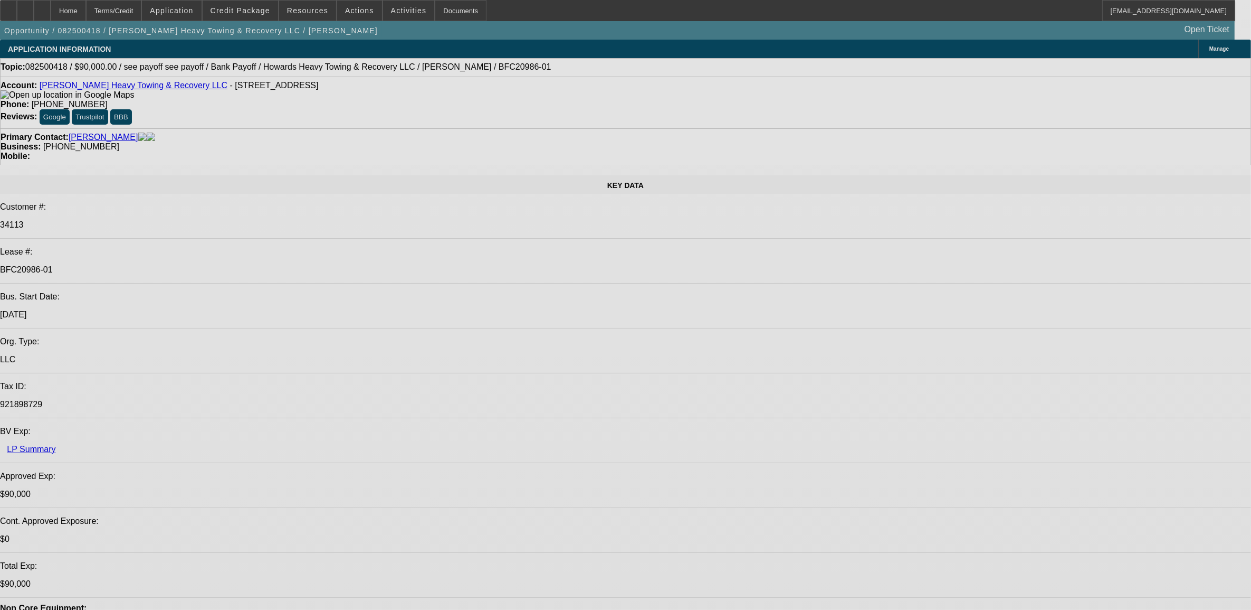
select select "0"
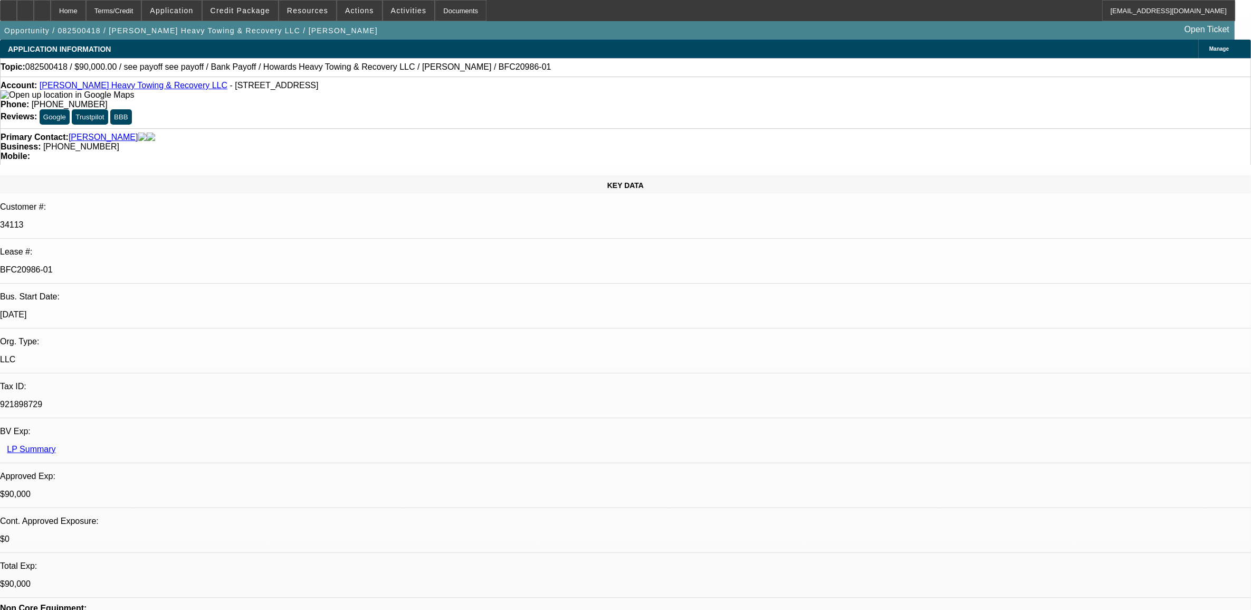
select select "0"
select select "0.1"
select select "0"
select select "0.1"
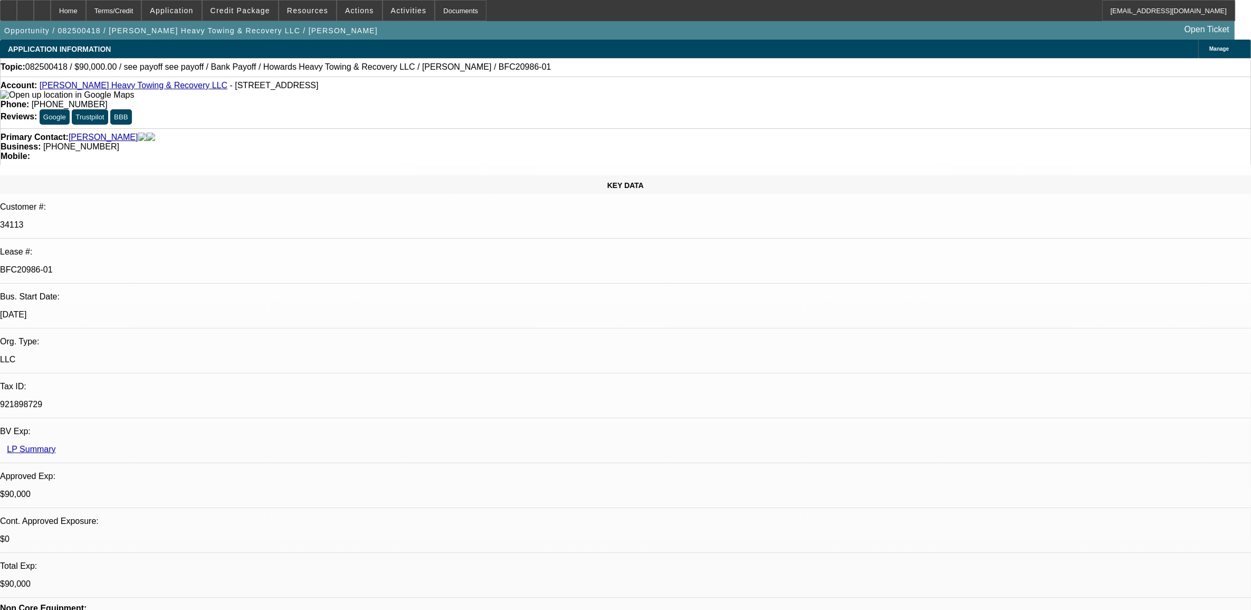
select select "0"
select select "0.1"
select select "0"
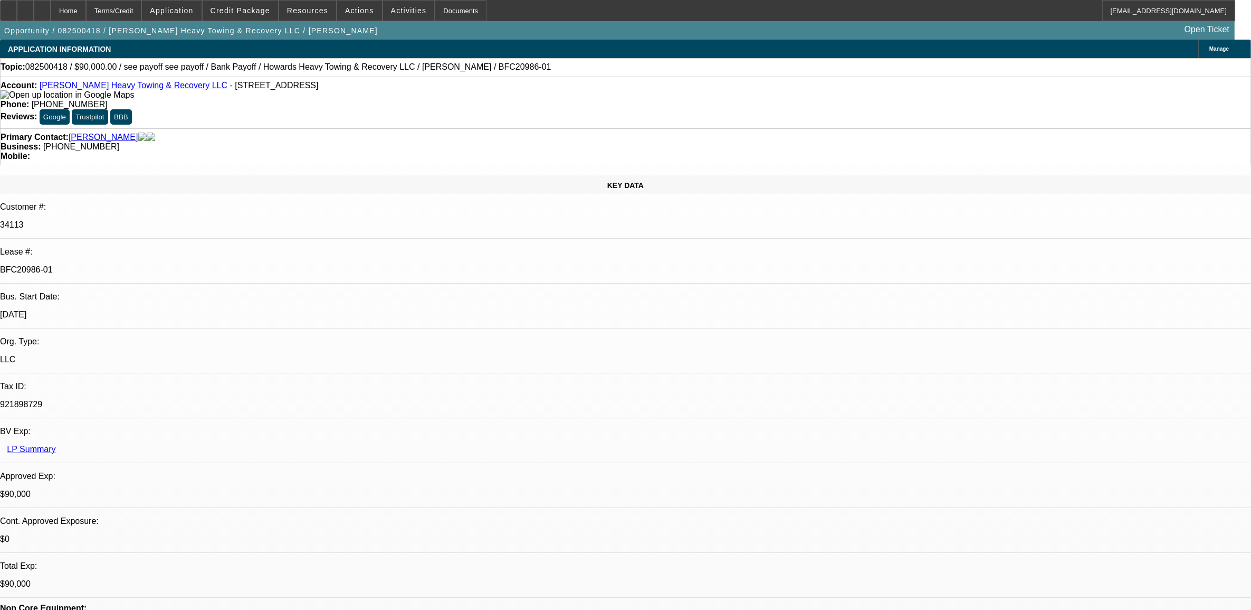
select select "0.1"
select select "1"
select select "2"
select select "4"
select select "1"
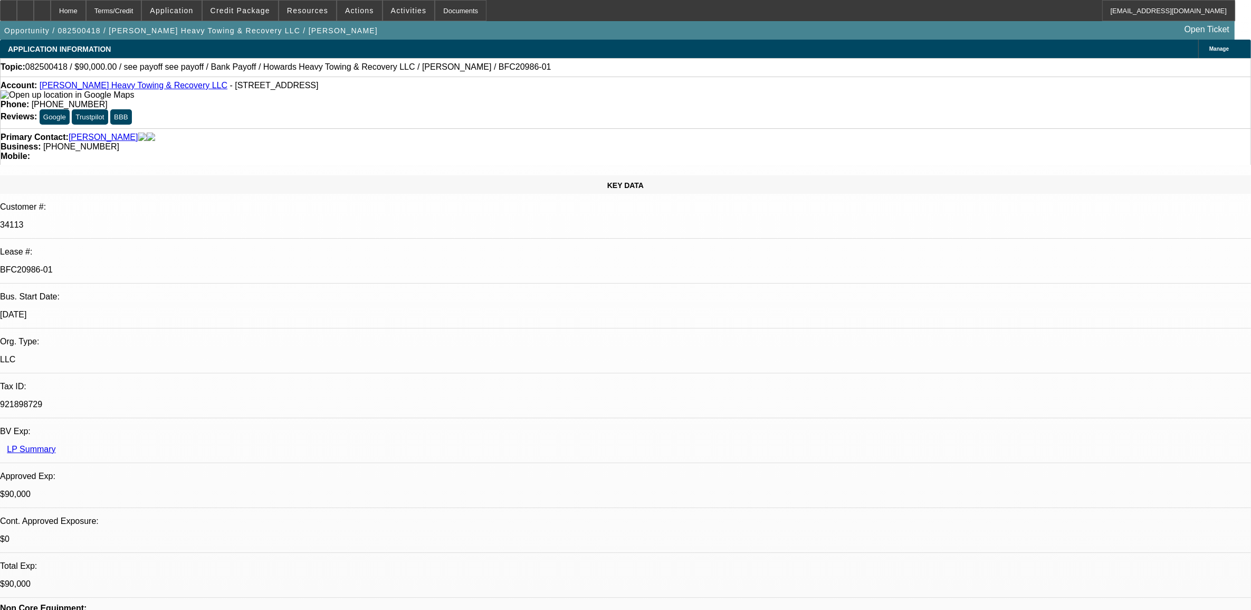
select select "2"
select select "4"
select select "1"
select select "2"
select select "4"
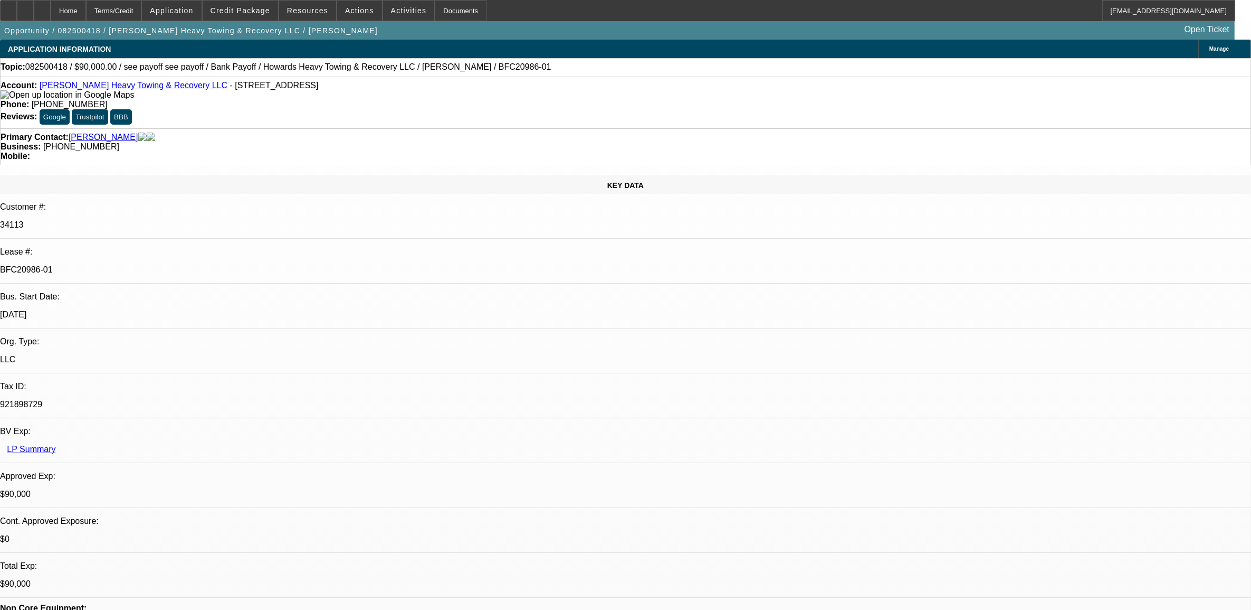
select select "1"
select select "2"
select select "4"
click at [8, 7] on icon at bounding box center [8, 7] width 0 height 0
